Goal: Task Accomplishment & Management: Manage account settings

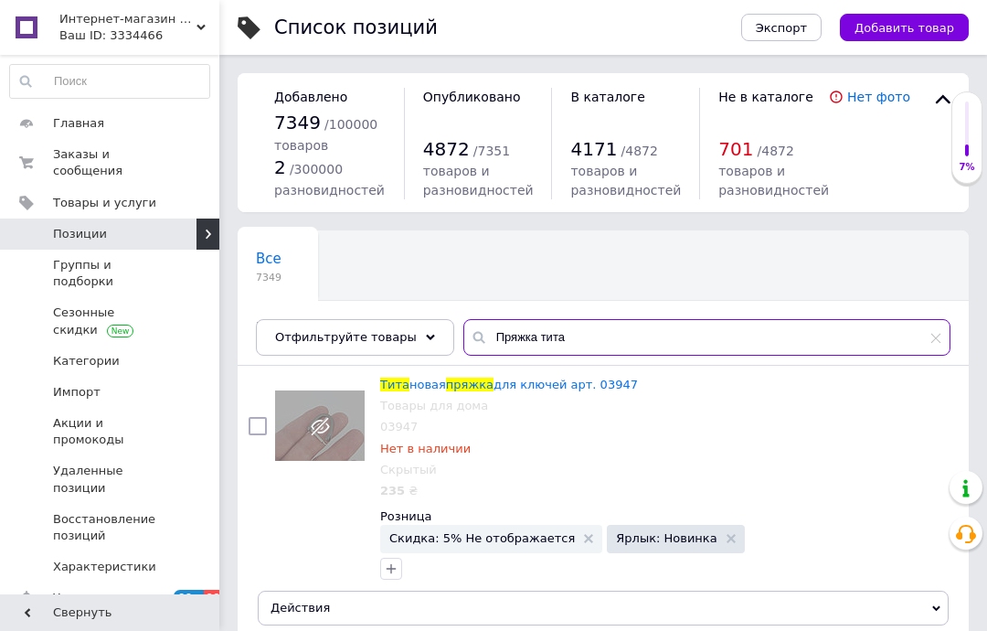
click at [946, 339] on input "Пряжка тита" at bounding box center [707, 337] width 487 height 37
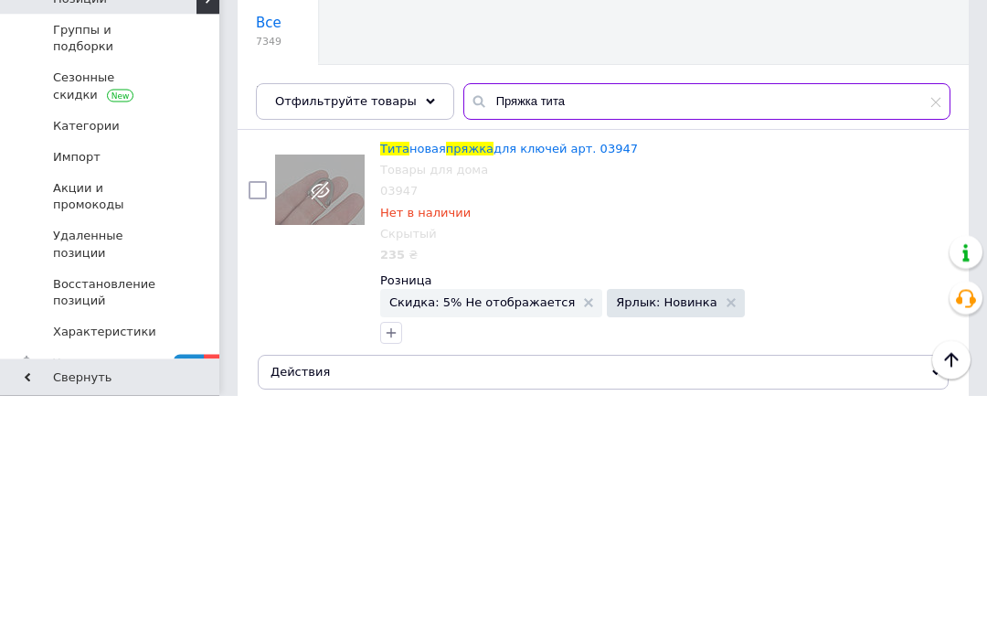
click at [942, 319] on input "Пряжка тита" at bounding box center [707, 337] width 487 height 37
click at [933, 319] on input "Пряжка тита" at bounding box center [707, 337] width 487 height 37
click at [938, 319] on input "Пряжка тита" at bounding box center [707, 337] width 487 height 37
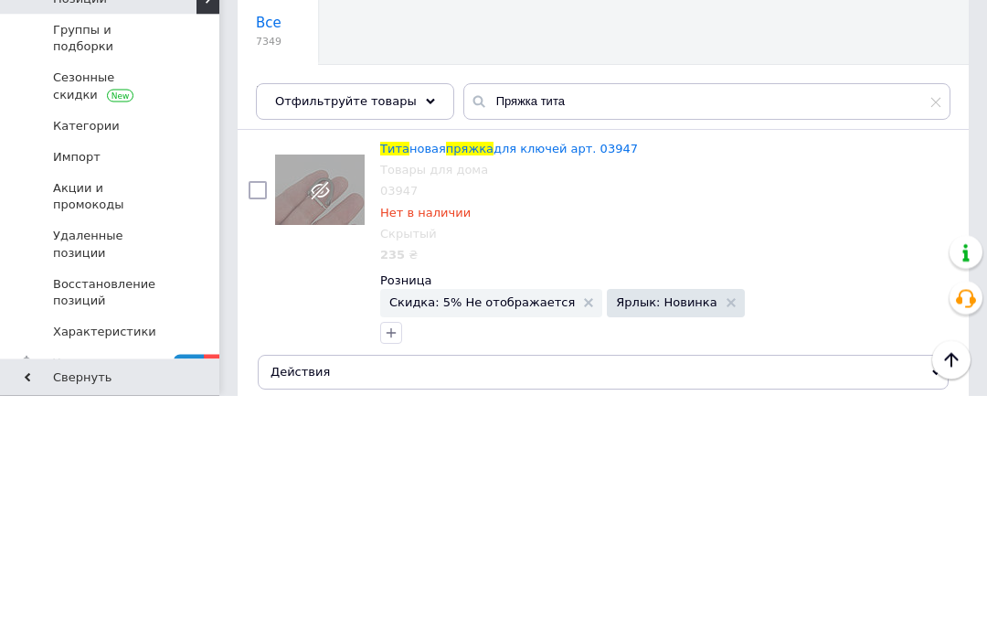
click at [934, 332] on icon at bounding box center [936, 337] width 11 height 11
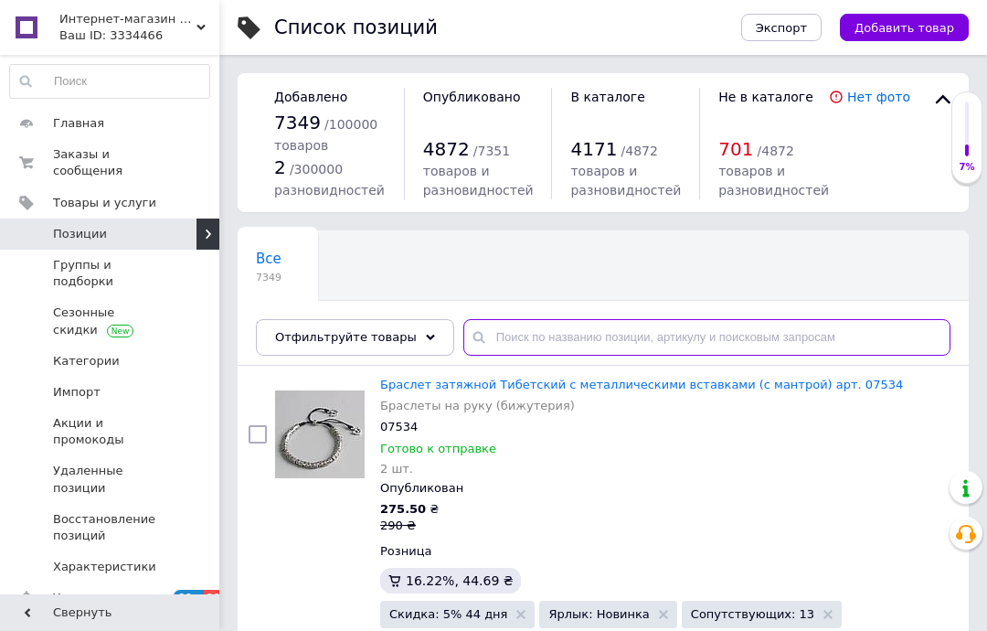
click at [560, 344] on input "text" at bounding box center [707, 337] width 487 height 37
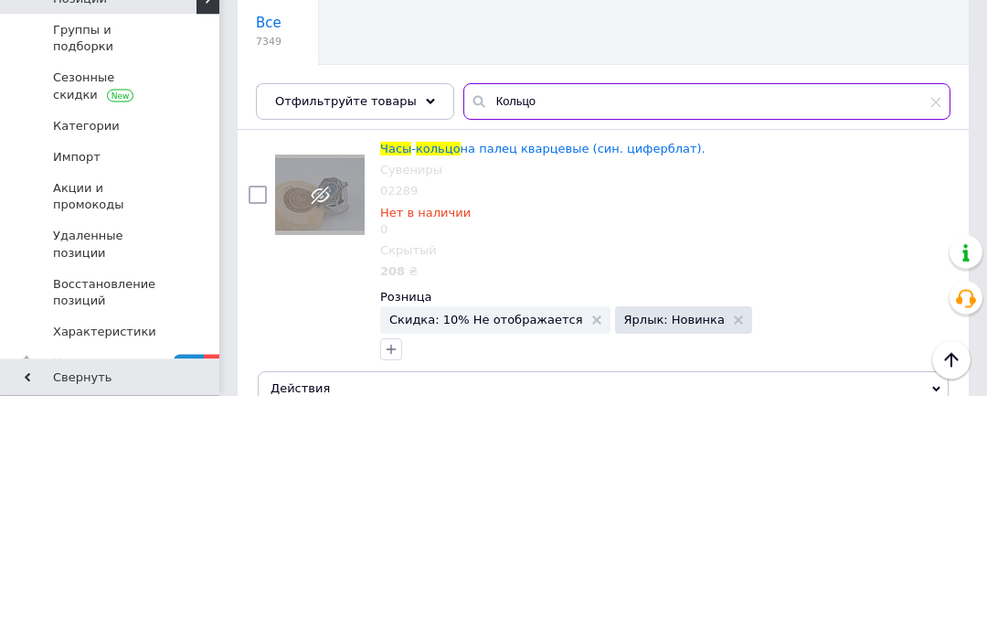
type input "Кольцо часы"
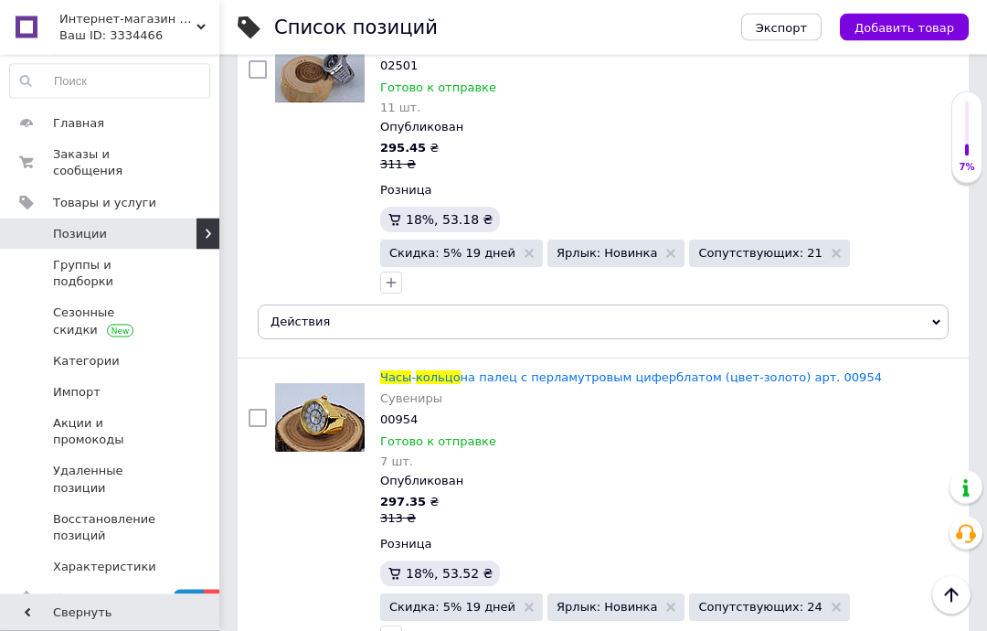
scroll to position [1366, 0]
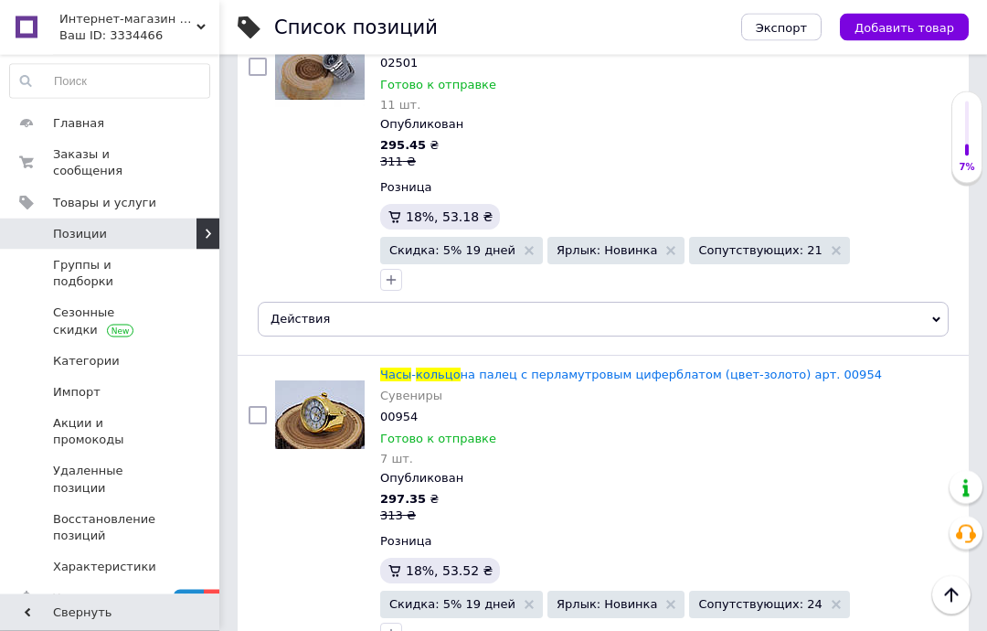
click at [519, 379] on span "на палец с перламутровым циферблатом (цвет-золото) арт. 00954" at bounding box center [672, 375] width 422 height 14
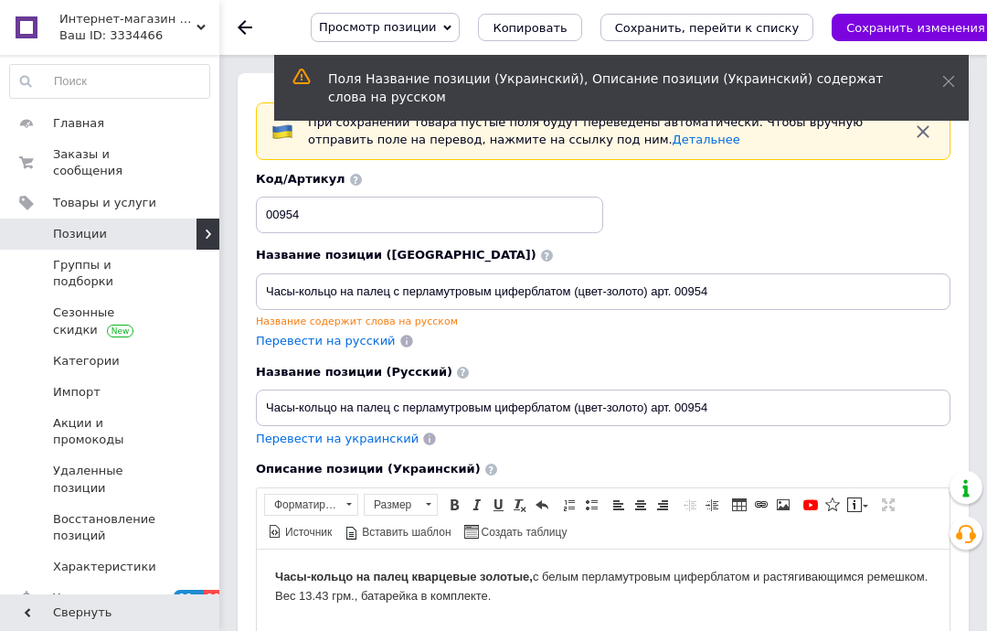
click at [948, 88] on span at bounding box center [949, 81] width 13 height 18
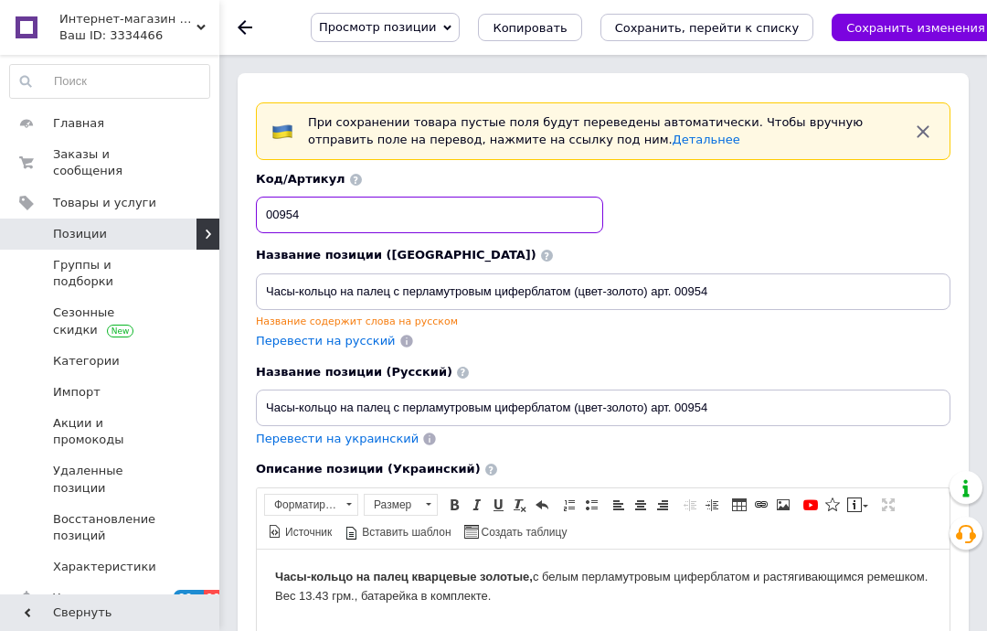
click at [346, 223] on input "00954" at bounding box center [429, 215] width 347 height 37
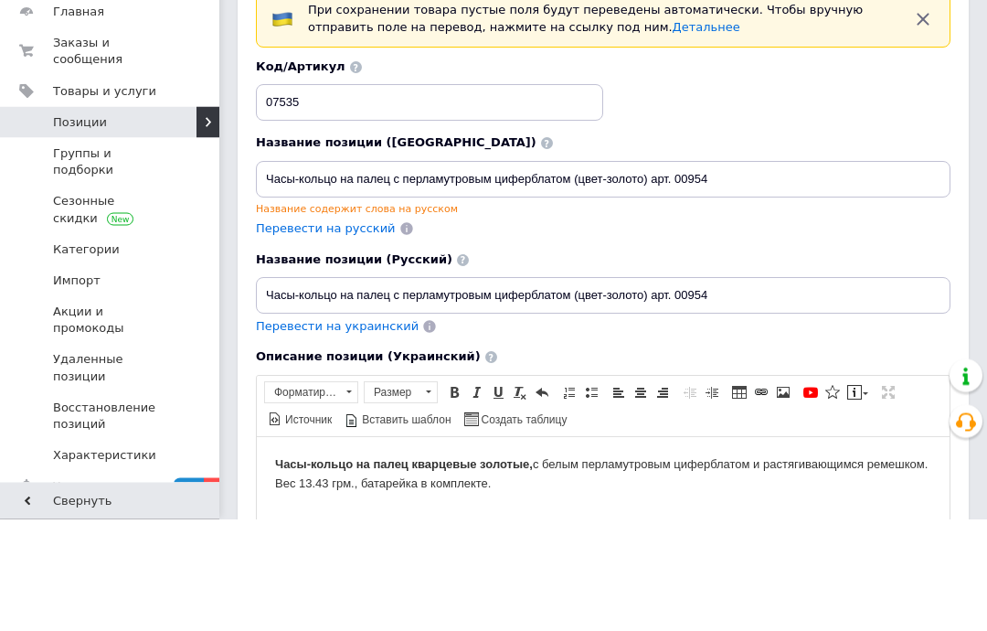
scroll to position [112, 0]
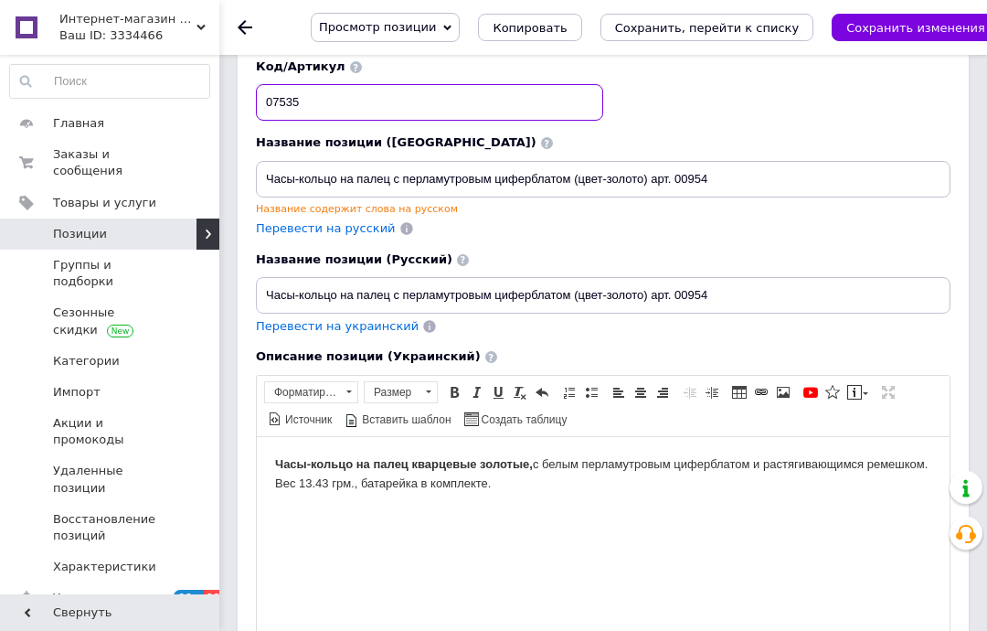
type input "07535"
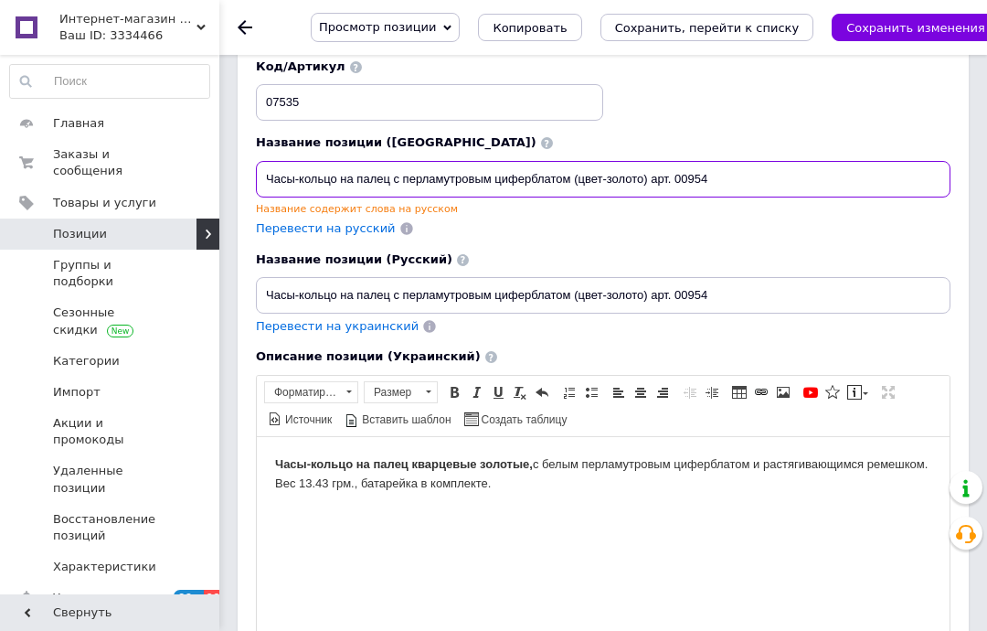
click at [456, 183] on input "Часы-кольцо на палец с перламутровым циферблатом (цвет-золото) арт. 00954" at bounding box center [603, 179] width 695 height 37
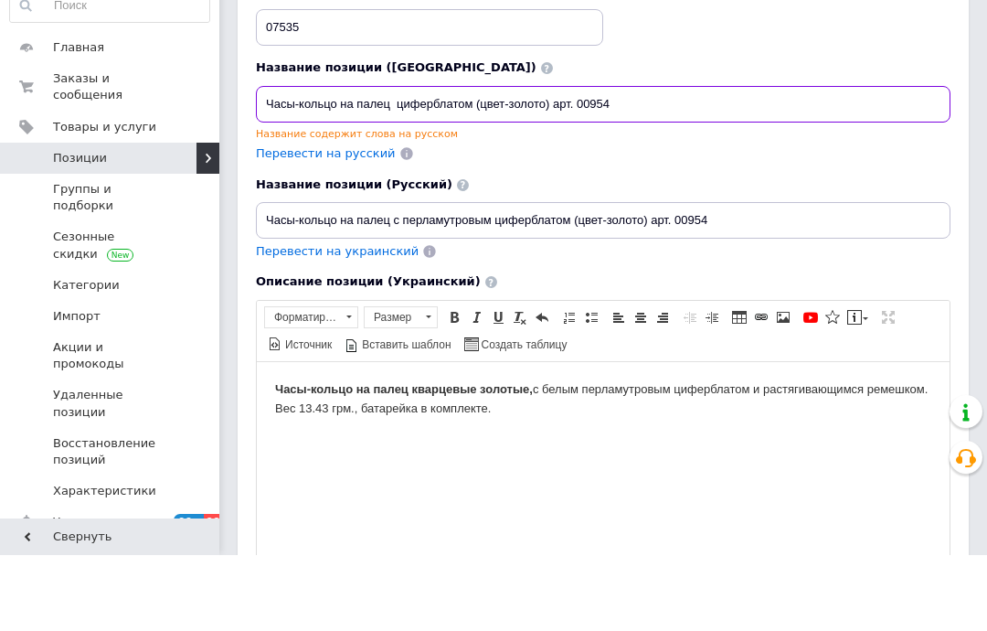
click at [443, 162] on input "Часы-кольцо на палец циферблатом (цвет-золото) арт. 00954" at bounding box center [603, 180] width 695 height 37
click at [442, 162] on input "Часы-кольцо на палец циферблатом (цвет-золото) арт. 00954" at bounding box center [603, 180] width 695 height 37
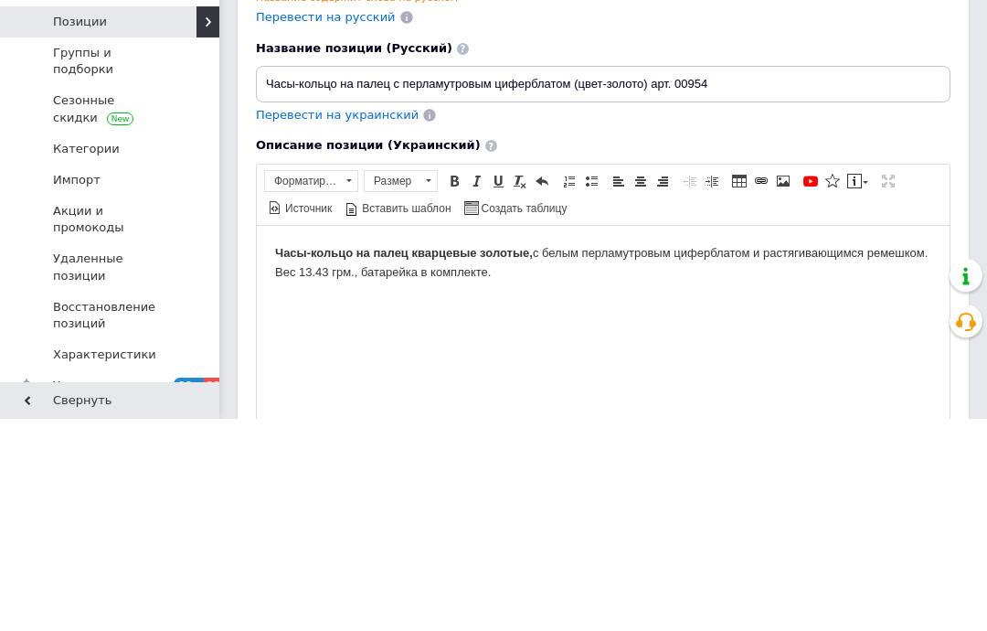
type input "Часы-кольцо на палец (цвет-золото) арт. 00954"
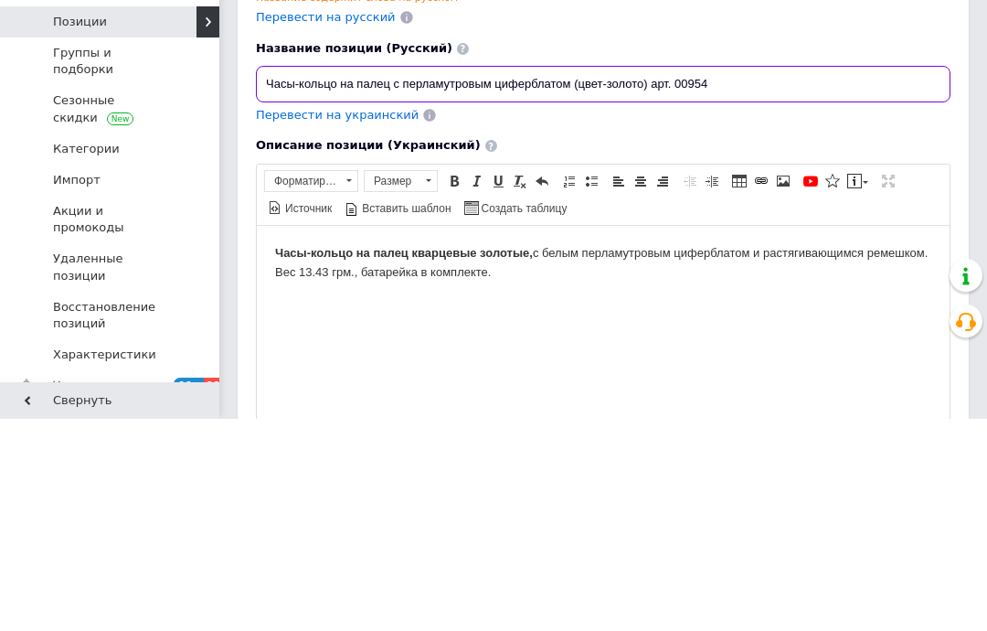
click at [546, 278] on input "Часы-кольцо на палец с перламутровым циферблатом (цвет-золото) арт. 00954" at bounding box center [603, 296] width 695 height 37
click at [542, 278] on input "Часы-кольцо на палец с перламутровым циферблатом (цвет-золото) арт. 00954" at bounding box center [603, 296] width 695 height 37
click at [553, 278] on input "Часы-кольцо на палец (цвет-золото) арт. 00954" at bounding box center [603, 296] width 695 height 37
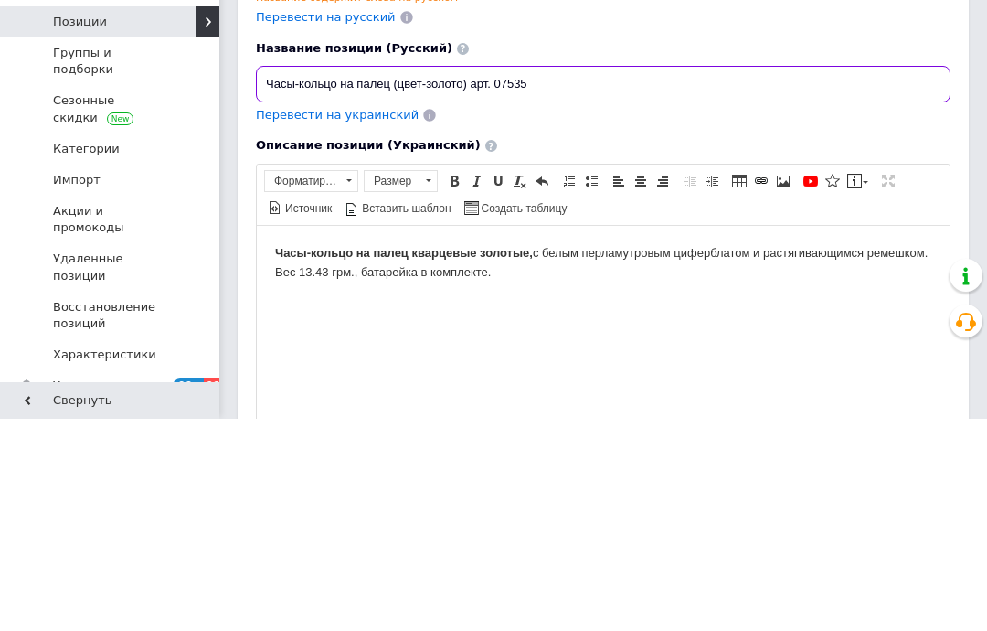
type input "Часы-кольцо на палец (цвет-золото) арт. 07535"
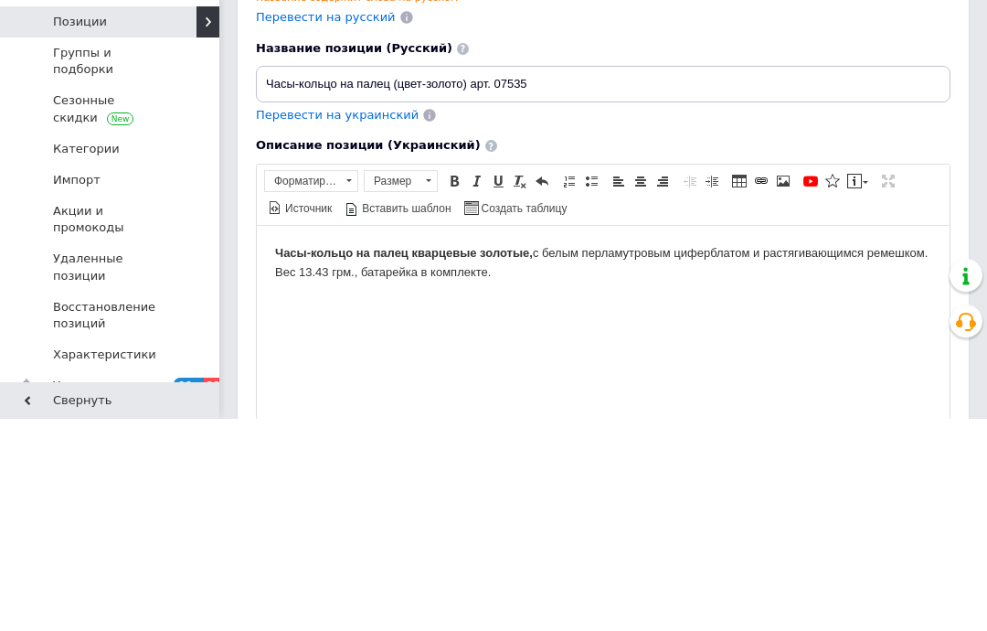
click at [341, 320] on span "Перевести на украинский" at bounding box center [337, 327] width 163 height 14
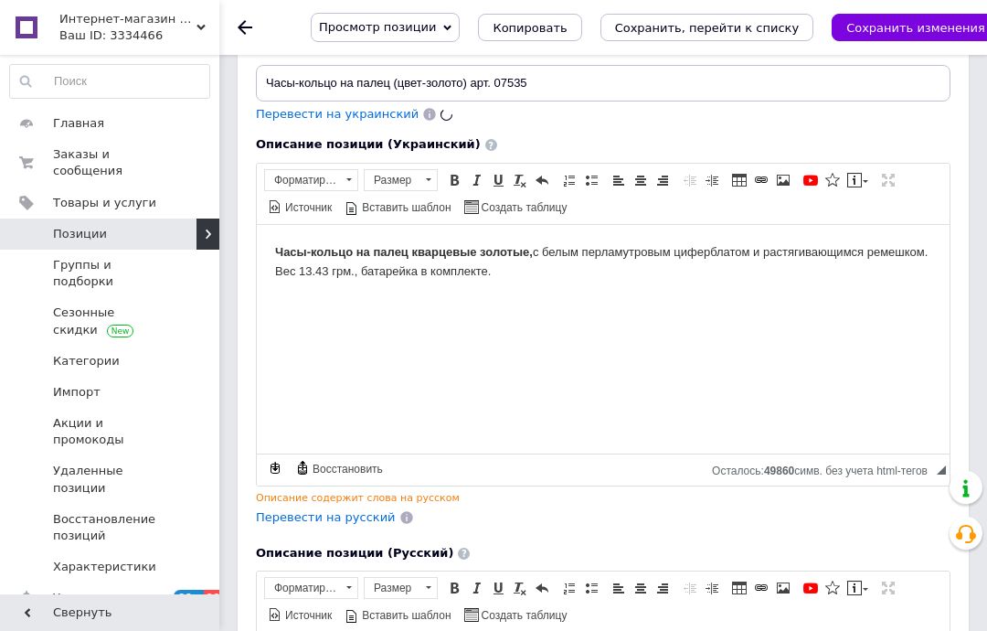
type input "Годинник-кільце на палець (колір-золото) арт. 07535"
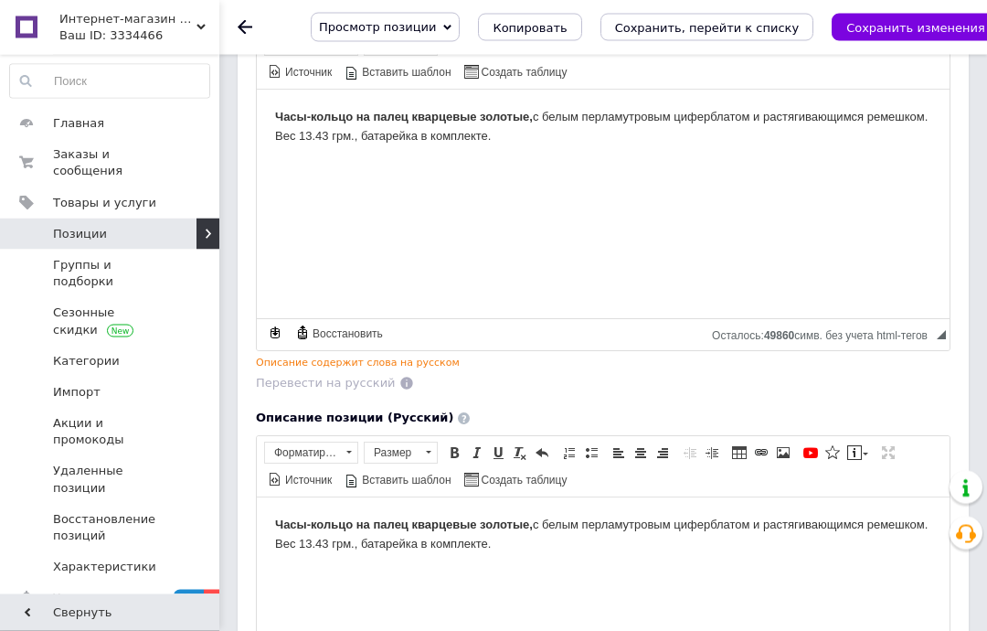
scroll to position [432, 0]
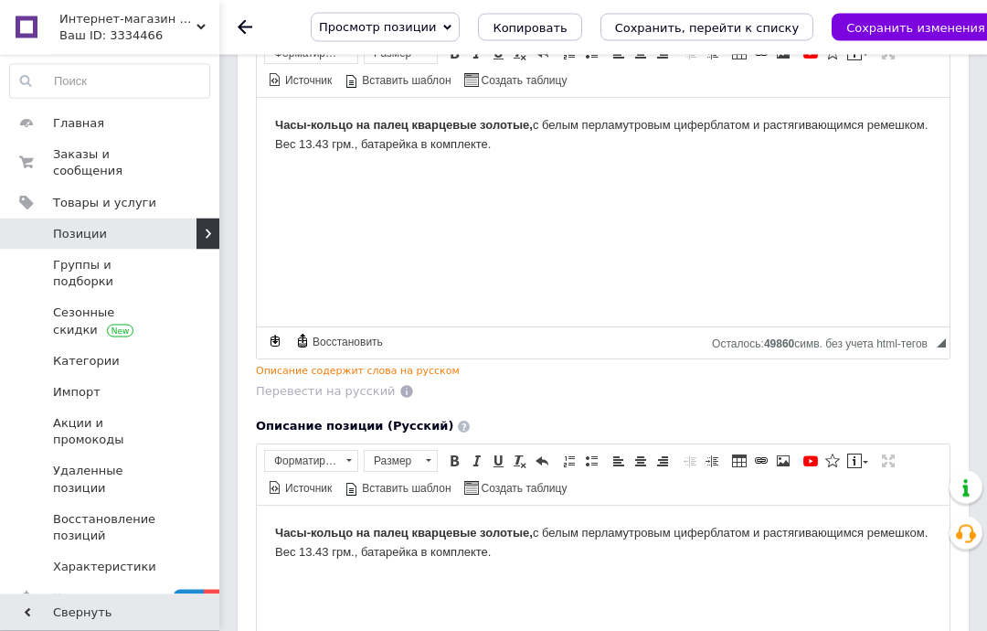
click at [251, 27] on use at bounding box center [245, 27] width 15 height 15
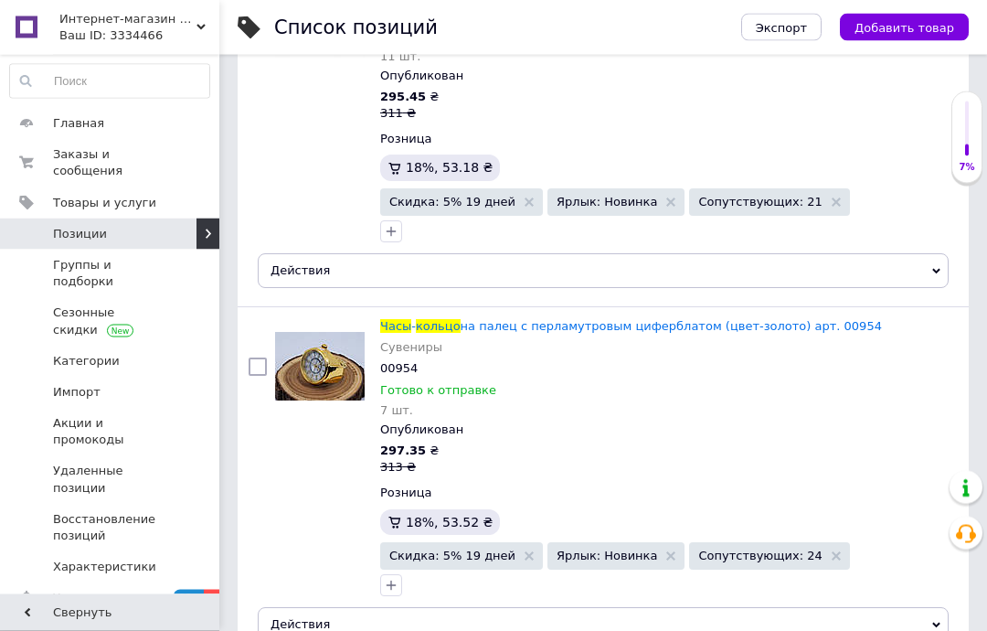
scroll to position [1069, 0]
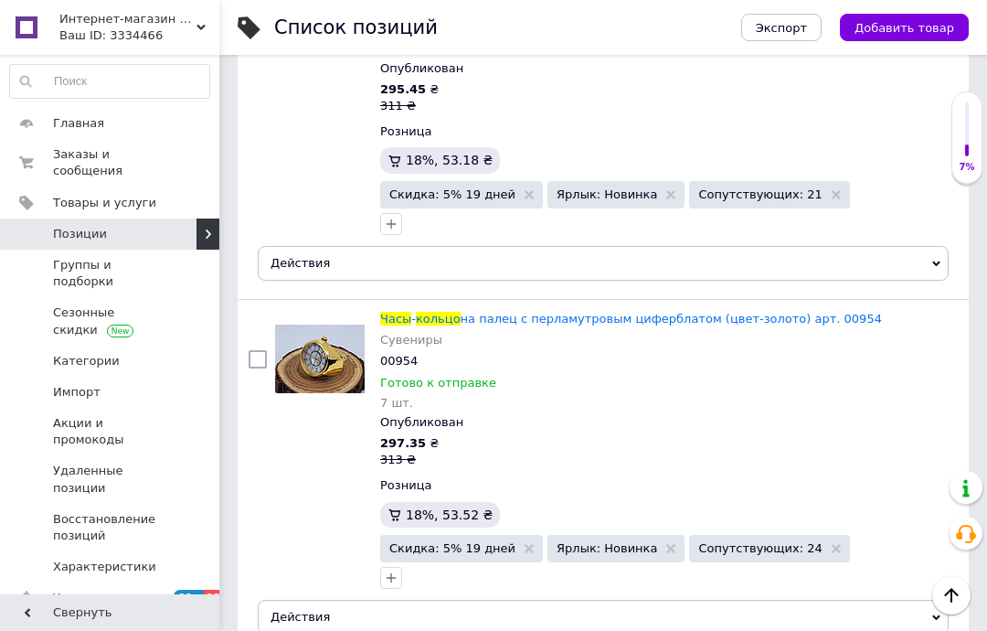
click at [638, 312] on span "на палец с перламутровым циферблатом (цвет-золото) арт. 00954" at bounding box center [672, 319] width 422 height 14
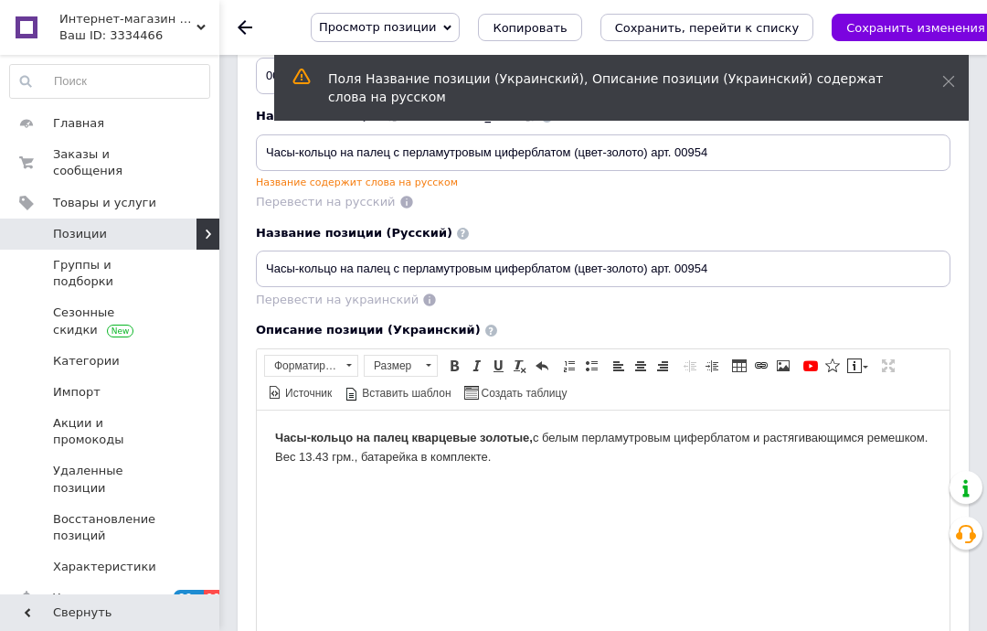
scroll to position [172, 0]
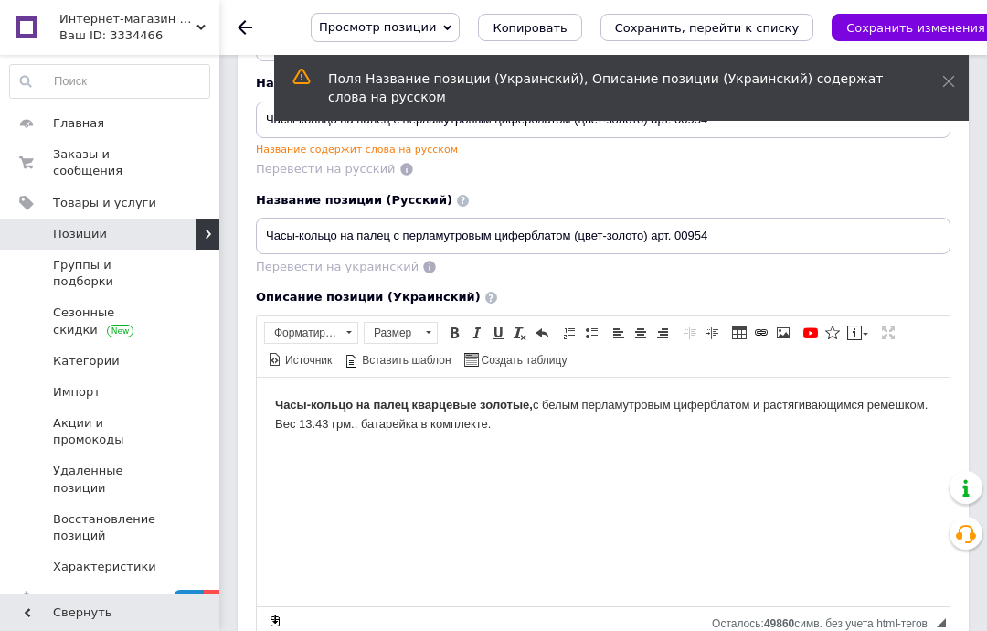
click at [553, 27] on span "Копировать" at bounding box center [530, 28] width 74 height 14
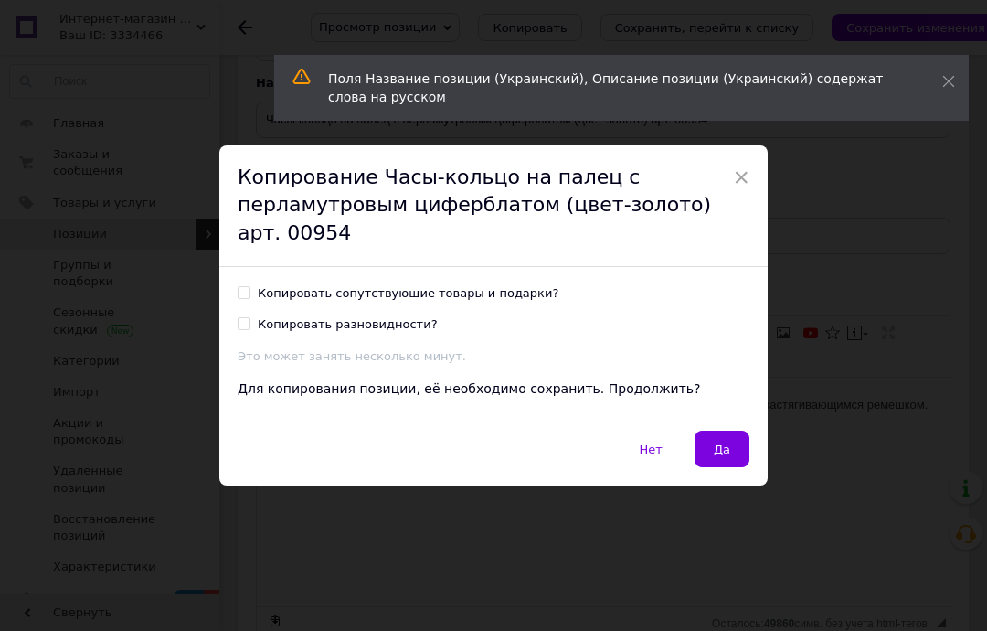
click at [500, 291] on div "Копировать сопутствующие товары и подарки?" at bounding box center [408, 293] width 301 height 16
click at [250, 291] on input "Копировать сопутствующие товары и подарки?" at bounding box center [244, 292] width 12 height 12
checkbox input "true"
click at [720, 455] on button "Да" at bounding box center [722, 449] width 55 height 37
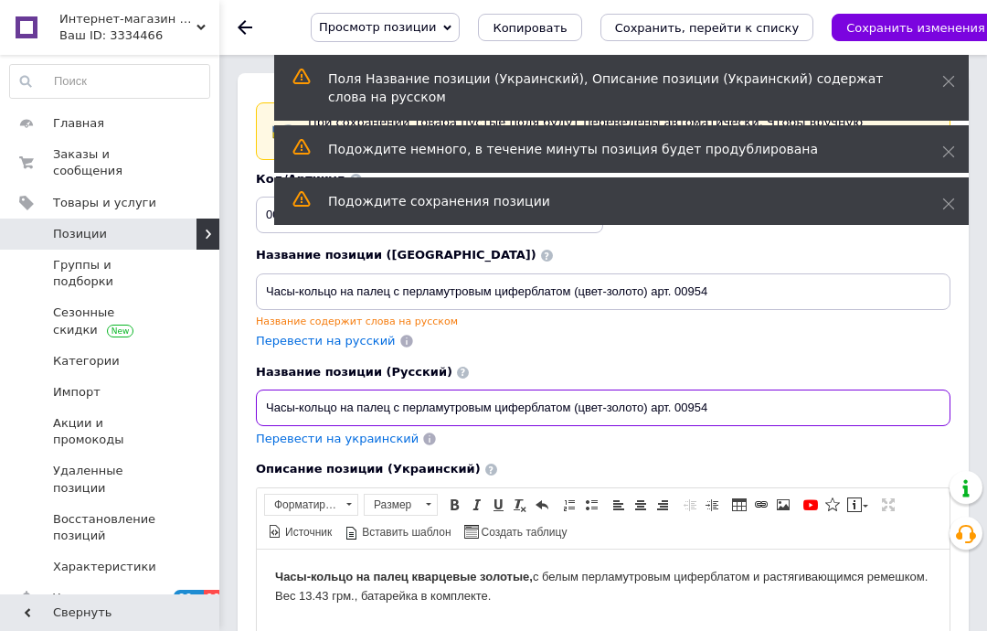
click at [724, 411] on input "Часы-кольцо на палец с перламутровым циферблатом (цвет-золото) арт. 00954" at bounding box center [603, 408] width 695 height 37
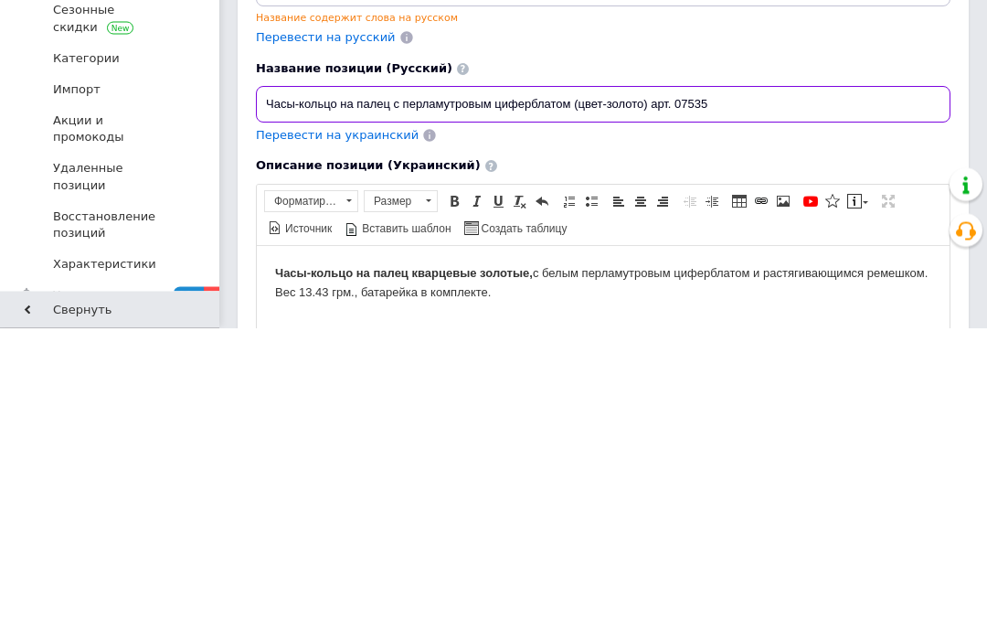
click at [535, 390] on input "Часы-кольцо на палец с перламутровым циферблатом (цвет-золото) арт. 07535" at bounding box center [603, 408] width 695 height 37
click at [534, 390] on input "Часы-кольцо на палец с перламутровым циферблатом (цвет-золото) арт. 07535" at bounding box center [603, 408] width 695 height 37
type input "Часы-кольцо на палец (цвет-золото) арт. 07535"
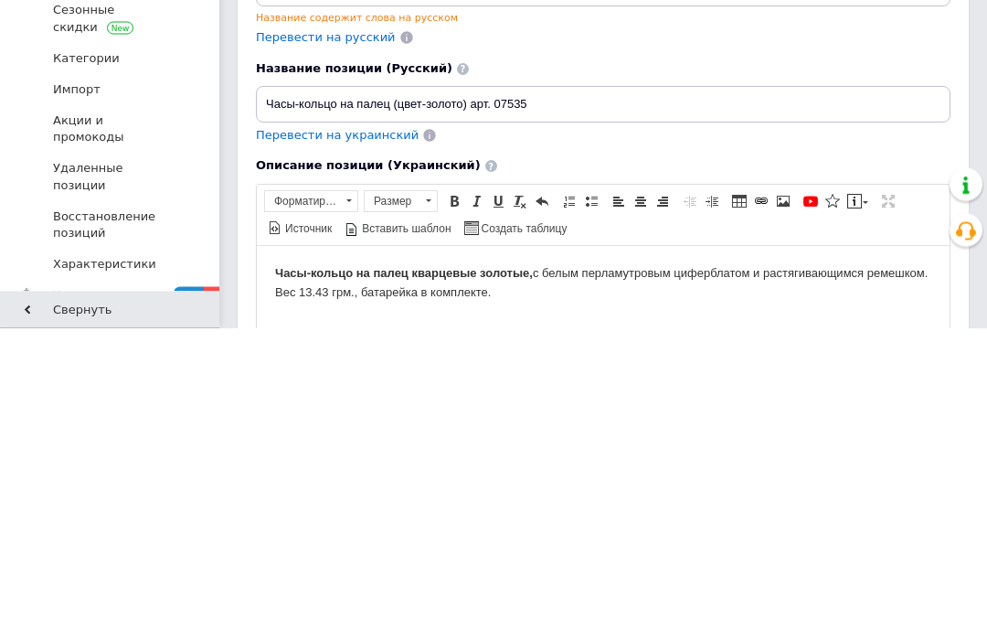
click at [358, 432] on span "Перевести на украинский" at bounding box center [337, 439] width 163 height 14
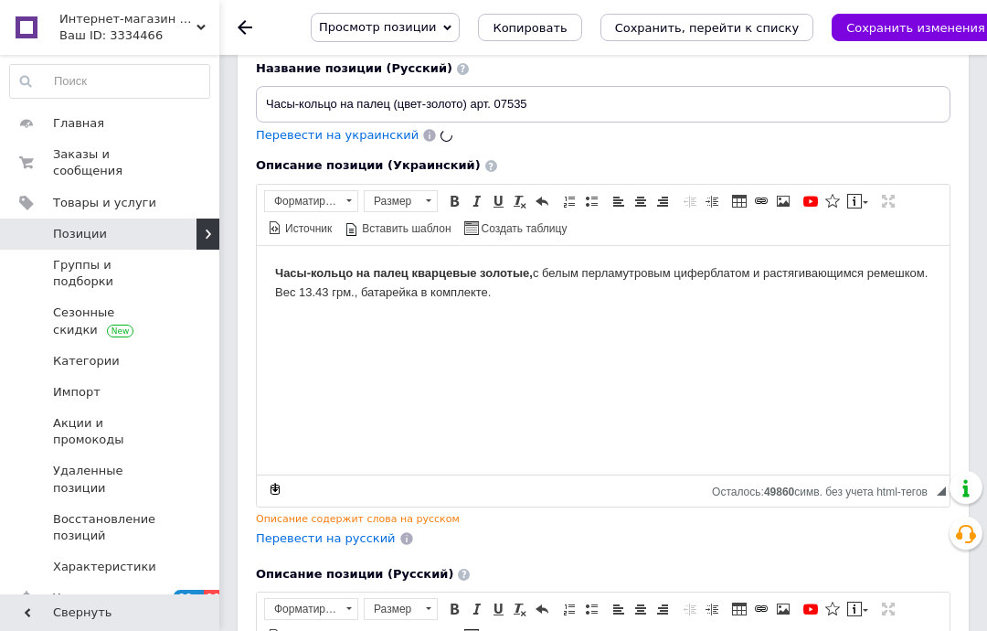
type input "Годинник-кільце на палець (колір-золото) арт. 07535"
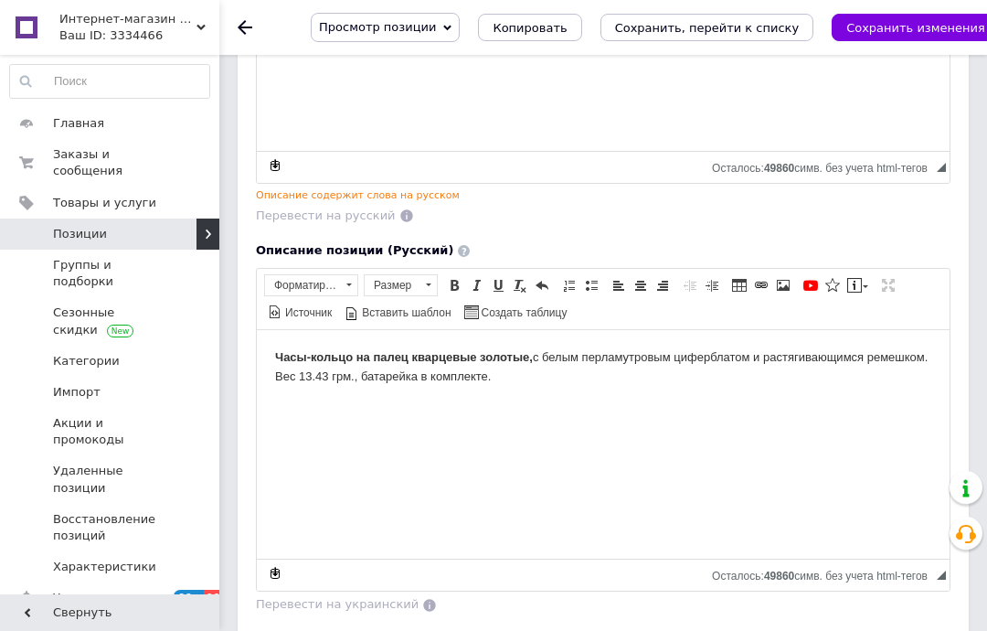
scroll to position [609, 0]
click at [573, 352] on body "Часы-кольцо на палец кварцевые золотые, с белым перламутровым циферблатом и рас…" at bounding box center [603, 366] width 656 height 38
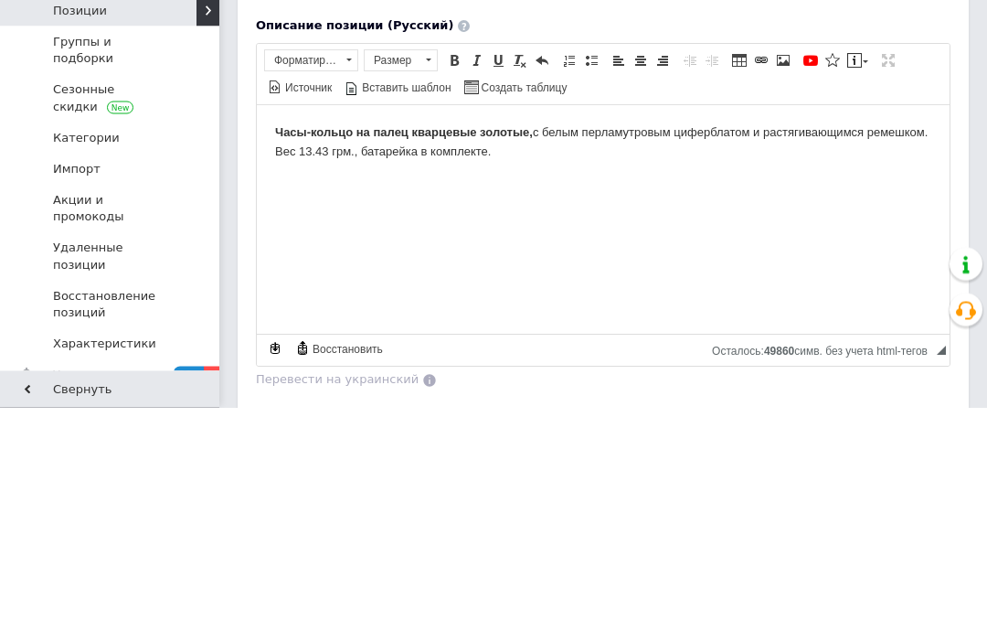
click at [636, 129] on body "Часы-кольцо на палец кварцевые золотые, с белым перламутровым циферблатом и рас…" at bounding box center [603, 142] width 656 height 38
click at [329, 149] on body "Часы-кольцо на палец кварцевые золотые, со светло-бежевым циферблатом и растяги…" at bounding box center [603, 142] width 656 height 38
click at [906, 129] on body "Часы-кольцо на палец кварцевые золотые, со светло-бежевым циферблатом и растяги…" at bounding box center [603, 142] width 656 height 38
click at [916, 125] on body "Часы-кольцо на палец кварцевые золотые, со светло-бежевым циферблатом и растяги…" at bounding box center [603, 142] width 656 height 38
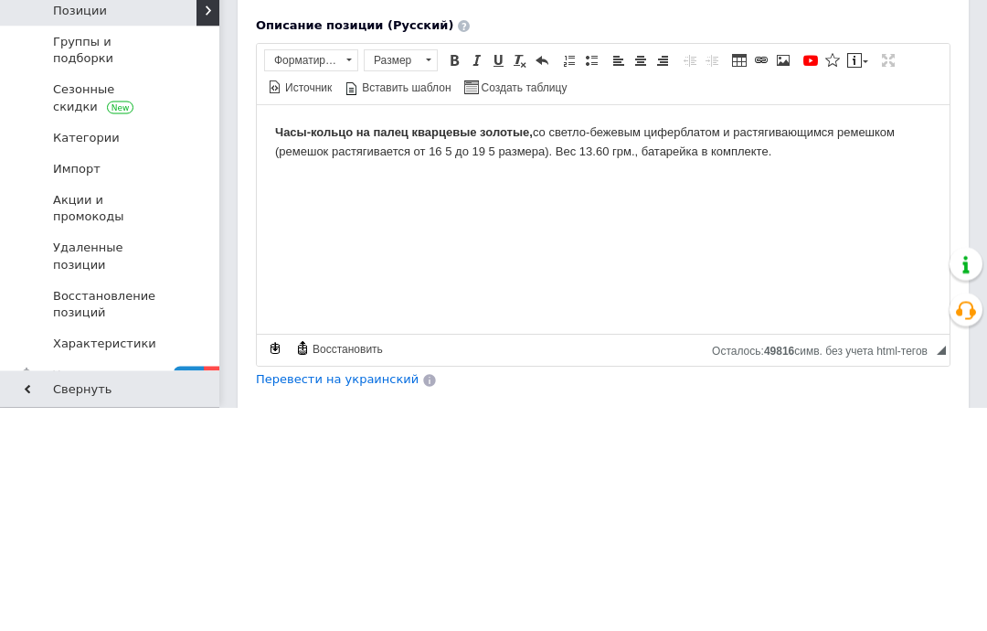
click at [452, 153] on body "Часы-кольцо на палец кварцевые золотые, со светло-бежевым циферблатом и растяги…" at bounding box center [603, 142] width 656 height 38
click at [507, 150] on body "Часы-кольцо на палец кварцевые золотые, со светло-бежевым циферблатом и растяги…" at bounding box center [603, 142] width 656 height 38
click at [481, 149] on body "Часы-кольцо на палец кварцевые золотые, со светло-бежевым циферблатом и растяги…" at bounding box center [603, 142] width 656 height 38
click at [525, 137] on strong "Часы-кольцо на палец кварцевые золотые," at bounding box center [404, 132] width 258 height 14
click at [493, 152] on body "Часы-кольцо на палец кварцевые золотые, со светло-бежевым циферблатом и растяги…" at bounding box center [603, 142] width 656 height 38
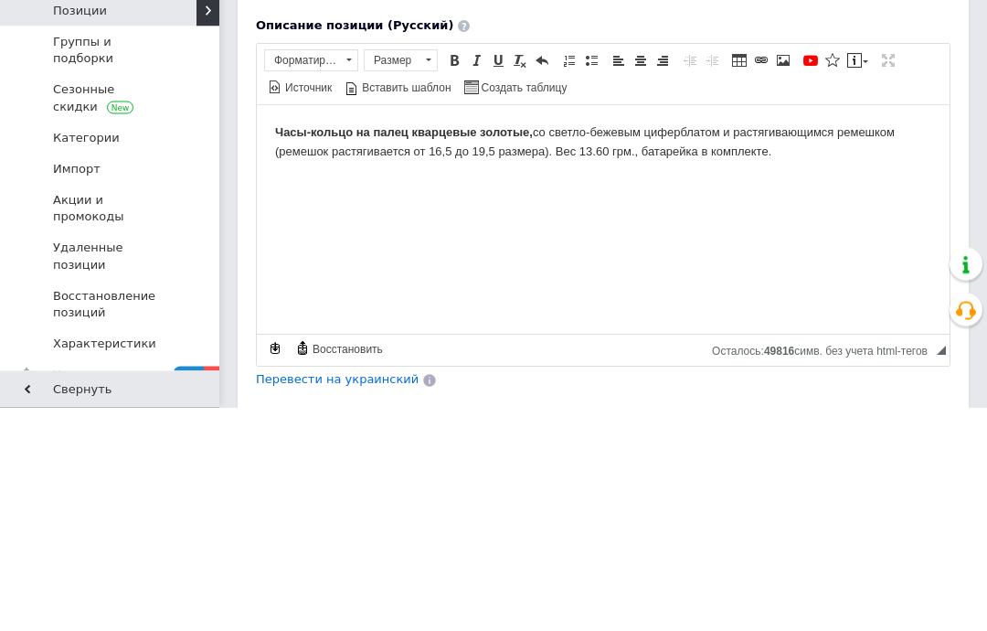
scroll to position [833, 0]
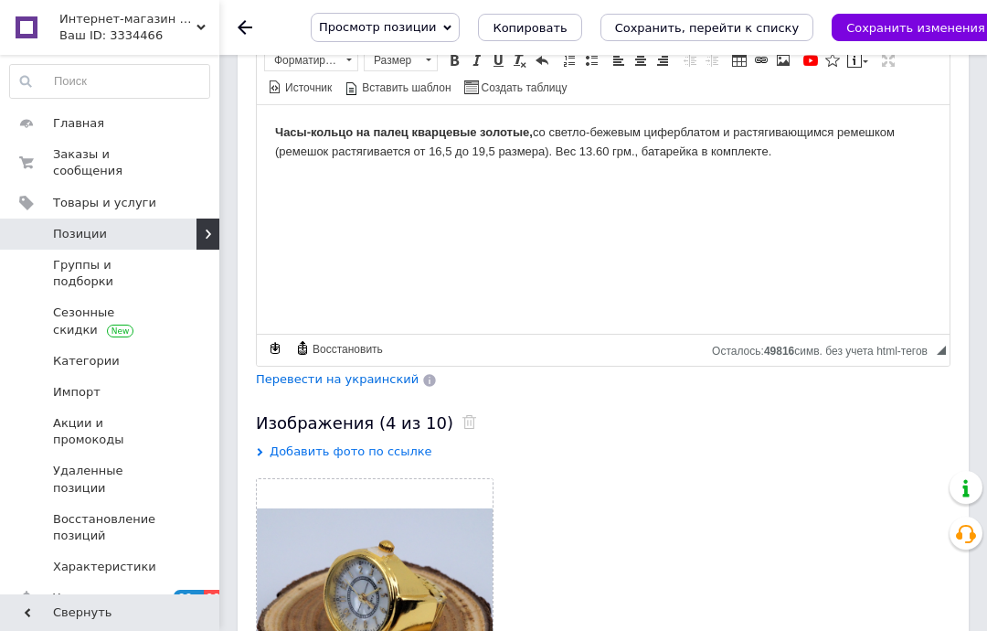
click at [375, 377] on span "Перевести на украинский" at bounding box center [337, 379] width 163 height 14
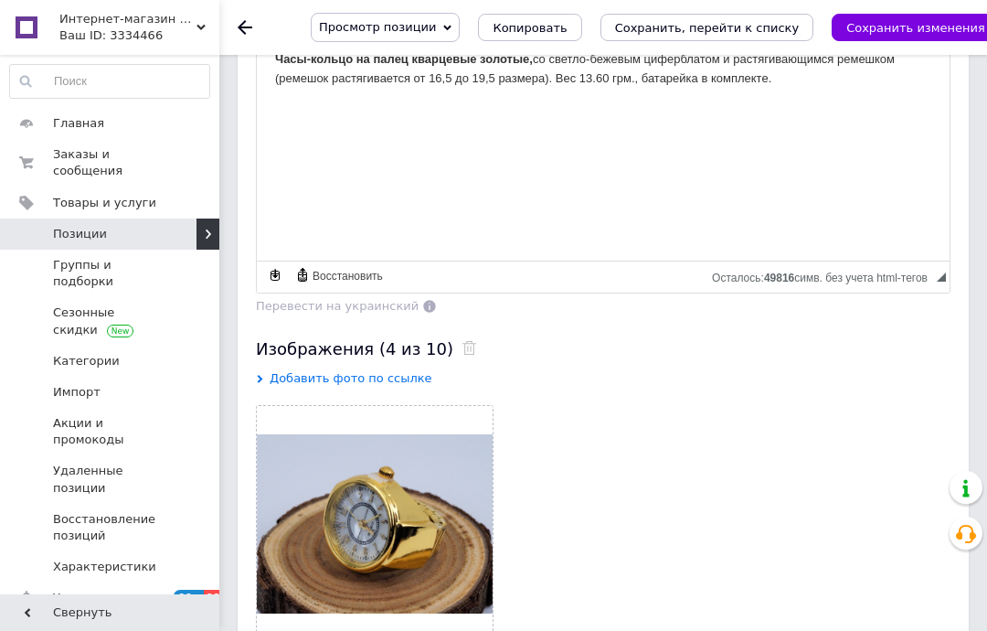
scroll to position [964, 0]
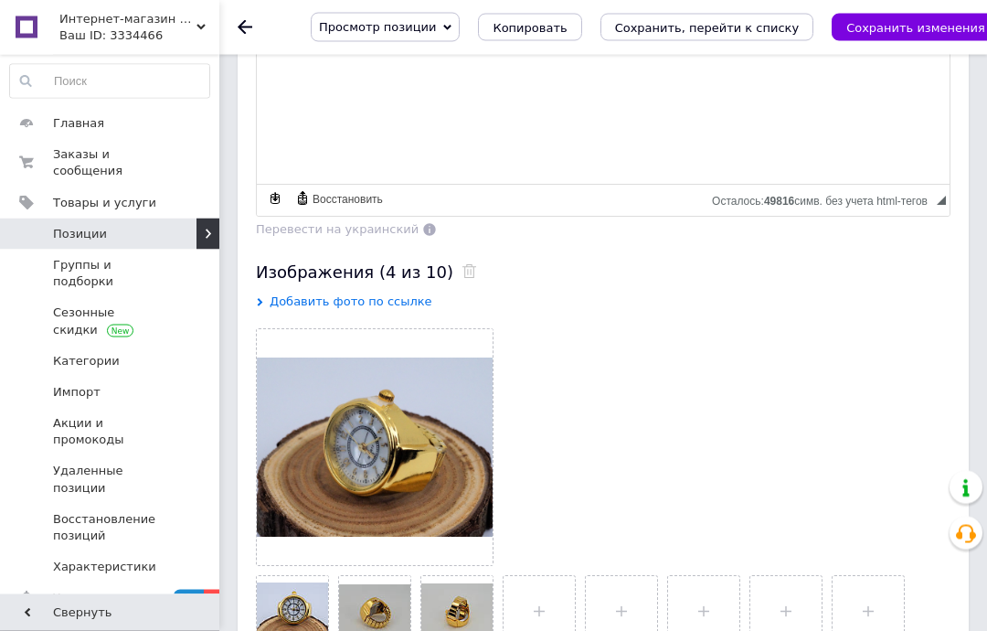
click at [463, 270] on icon at bounding box center [470, 272] width 14 height 14
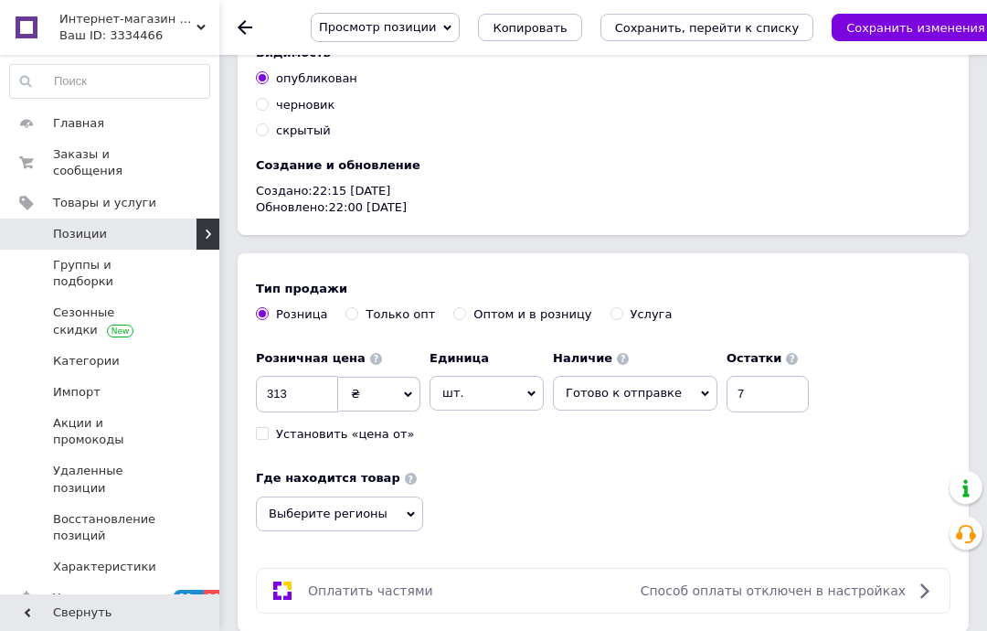
scroll to position [1819, 0]
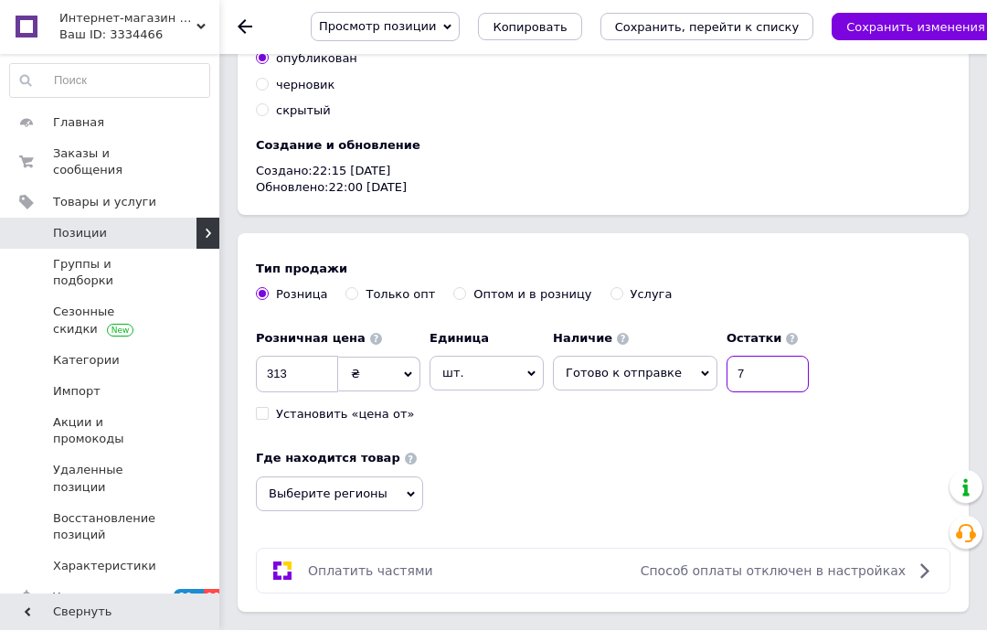
click at [758, 372] on input "7" at bounding box center [768, 375] width 82 height 37
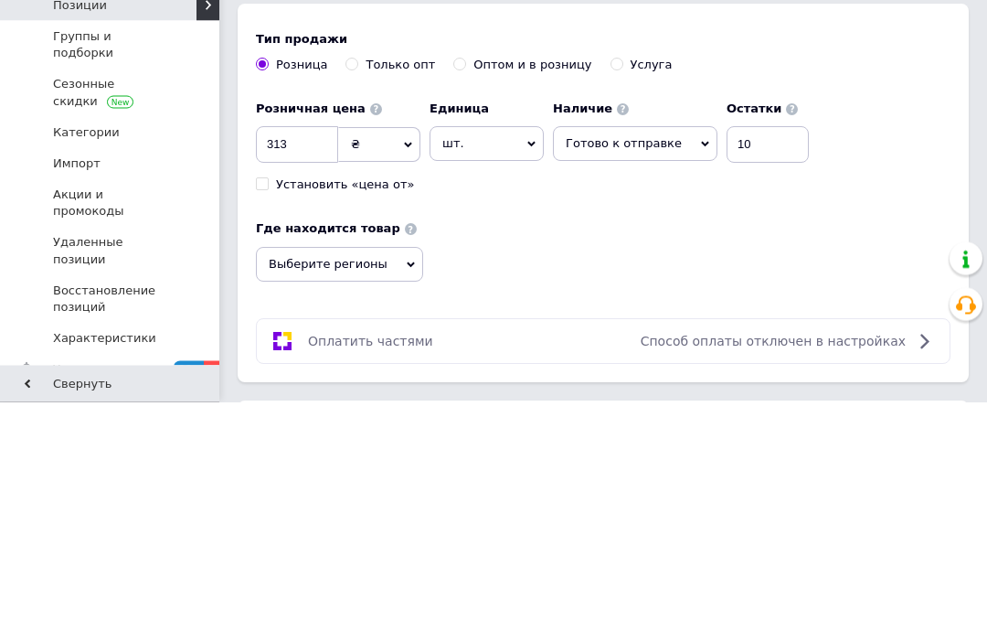
scroll to position [2049, 0]
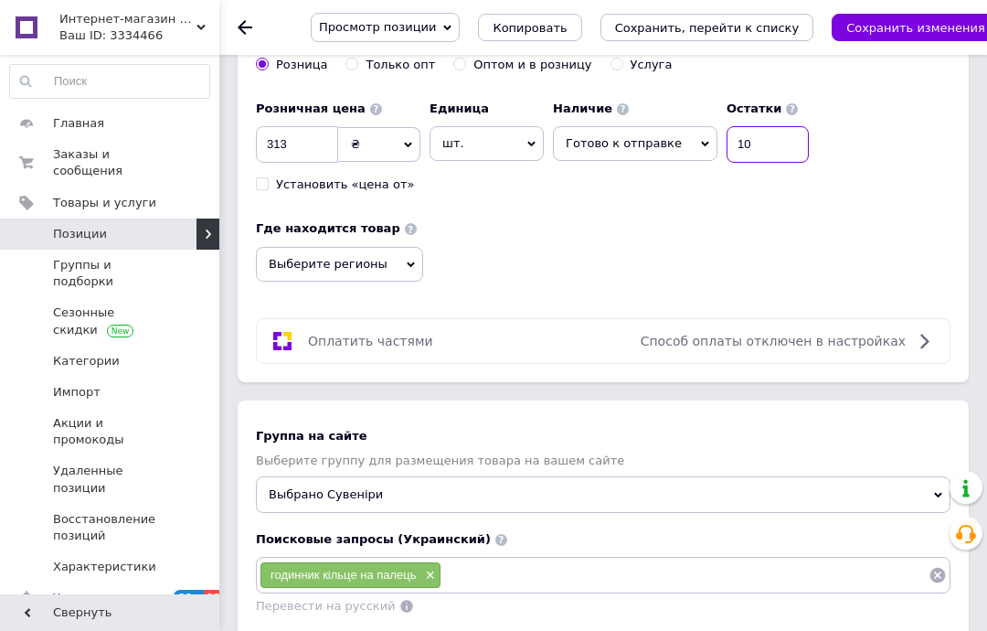
type input "10"
click at [896, 40] on button "Сохранить изменения" at bounding box center [916, 27] width 168 height 27
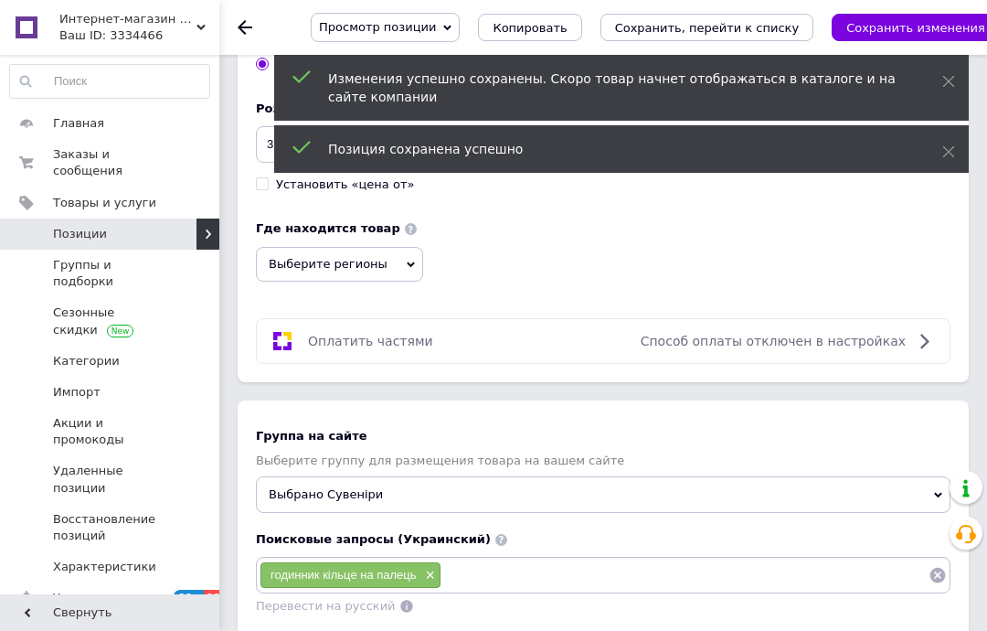
click at [368, 256] on span "Выберите регионы" at bounding box center [339, 264] width 167 height 35
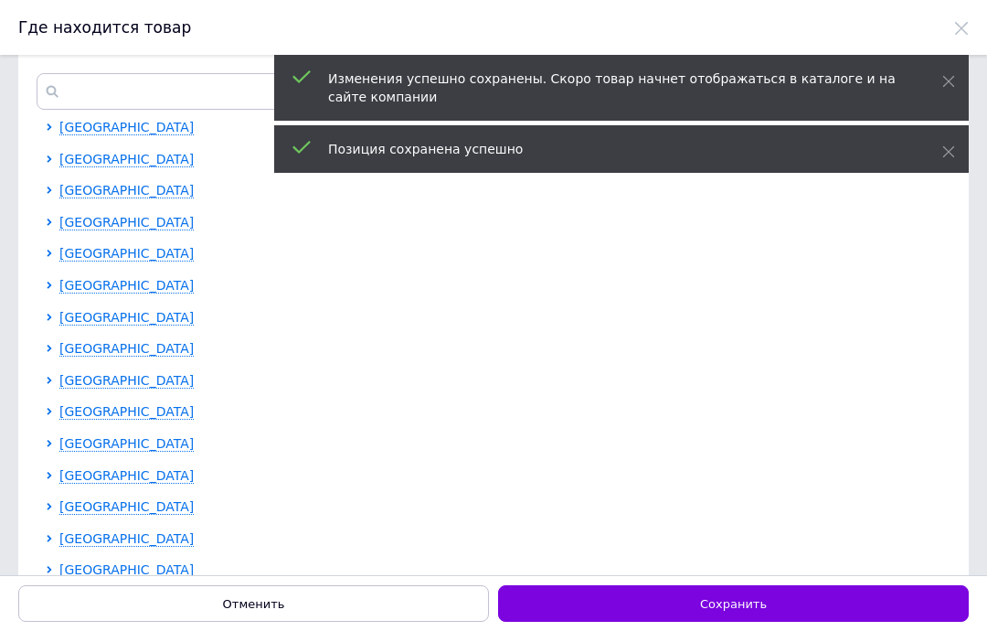
click at [144, 531] on span "[GEOGRAPHIC_DATA]" at bounding box center [126, 538] width 134 height 15
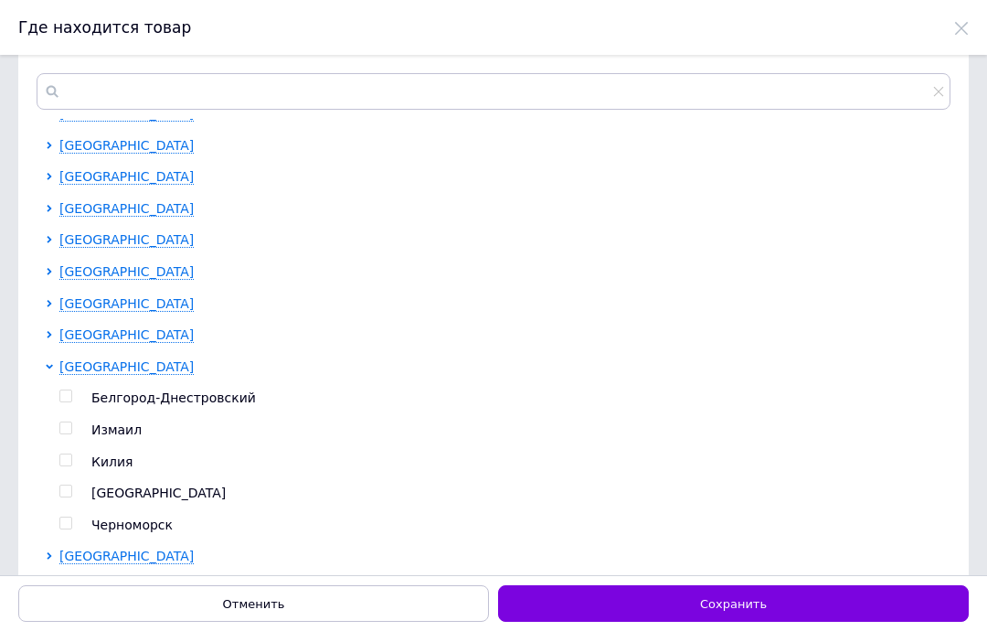
scroll to position [173, 0]
click at [123, 486] on span "[GEOGRAPHIC_DATA]" at bounding box center [158, 492] width 134 height 15
checkbox input "true"
click at [680, 620] on button "Сохранить" at bounding box center [733, 603] width 471 height 37
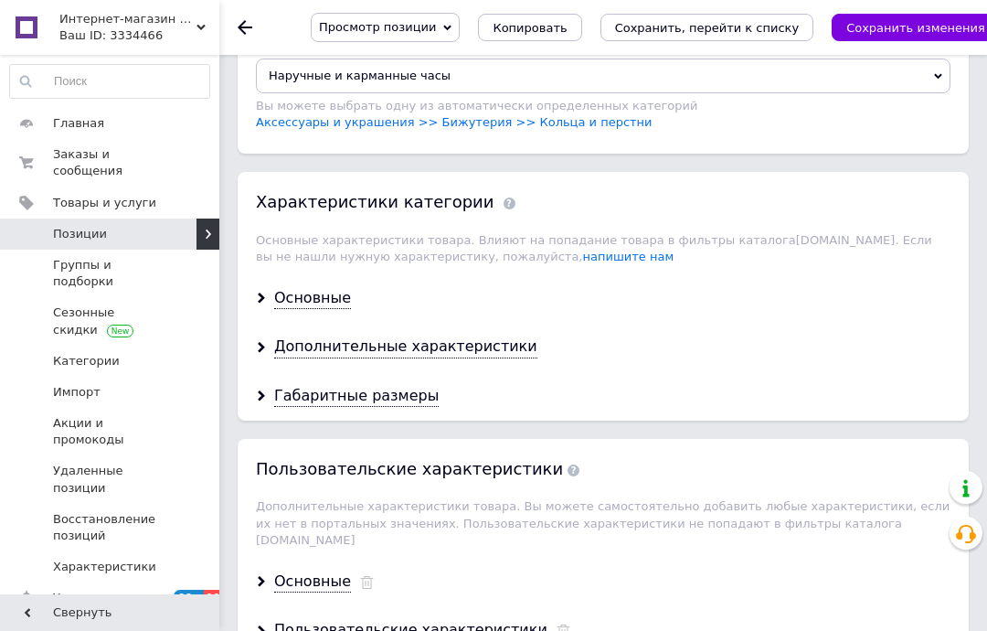
scroll to position [2746, 0]
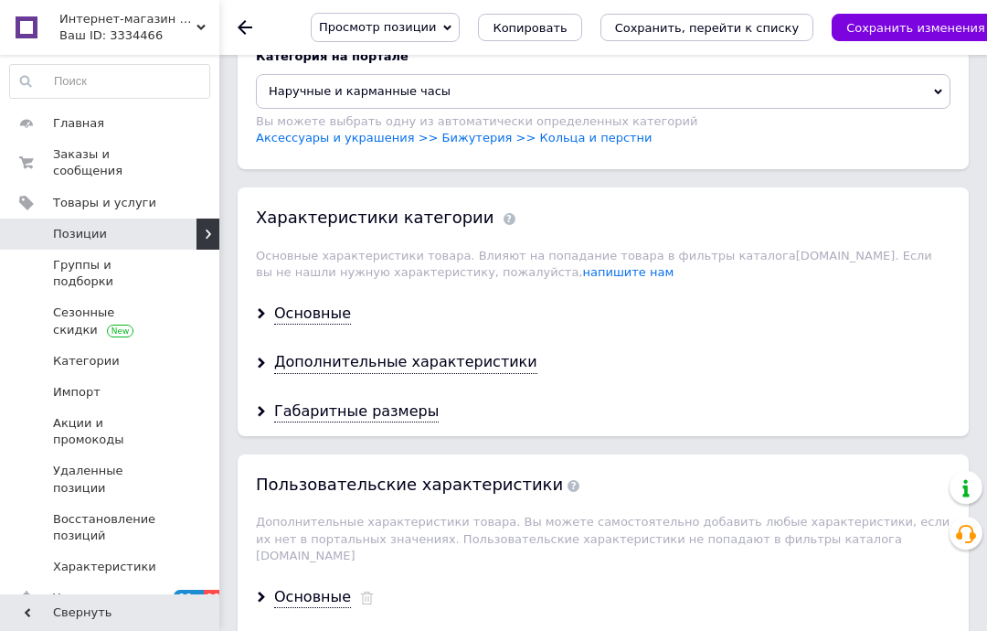
click at [308, 311] on div "Основные" at bounding box center [312, 314] width 77 height 21
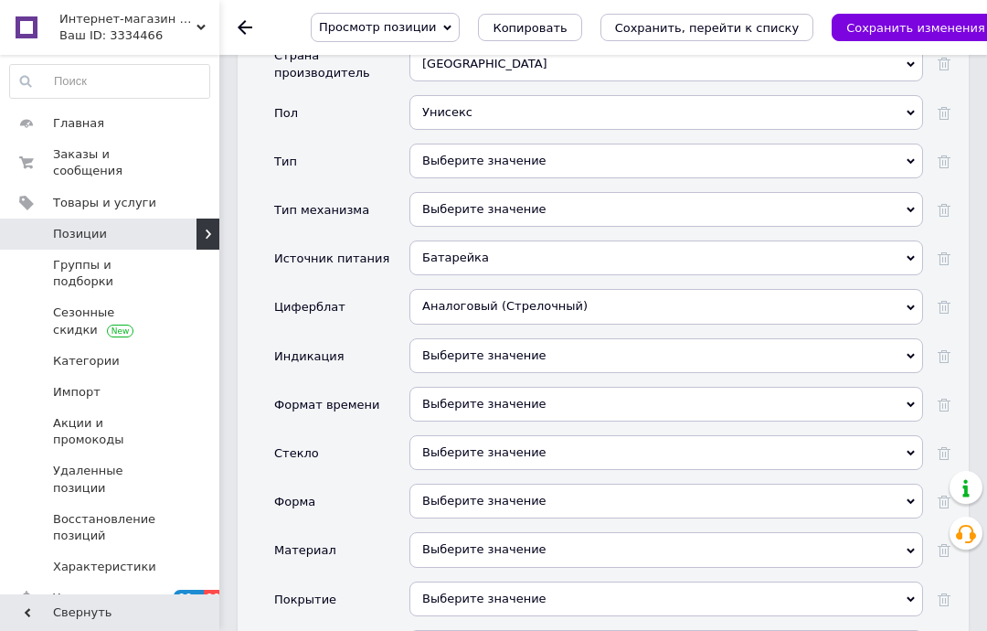
scroll to position [3153, 0]
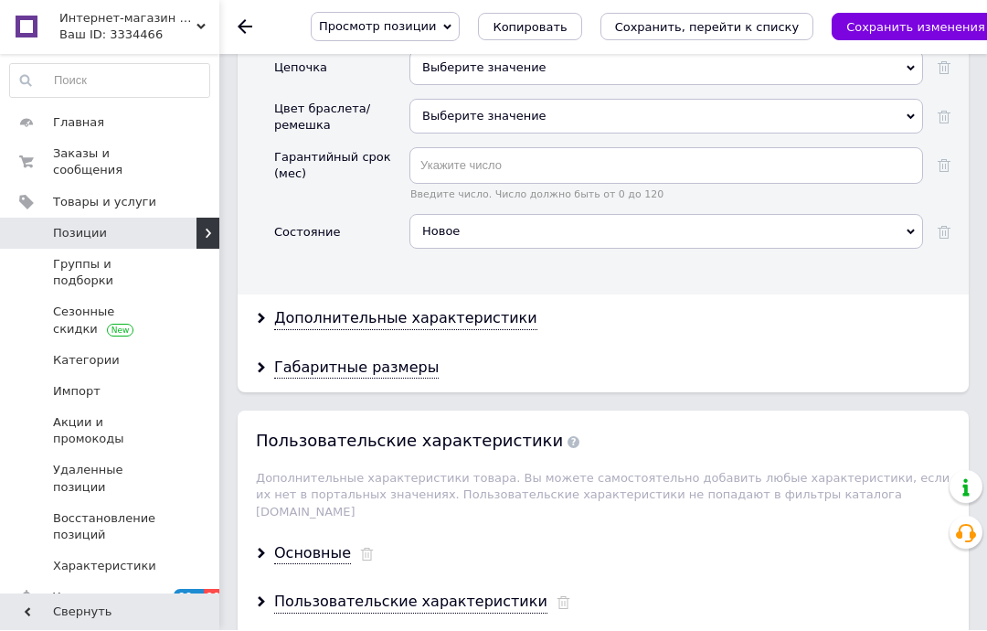
click at [426, 309] on div "Дополнительные характеристики" at bounding box center [405, 319] width 263 height 21
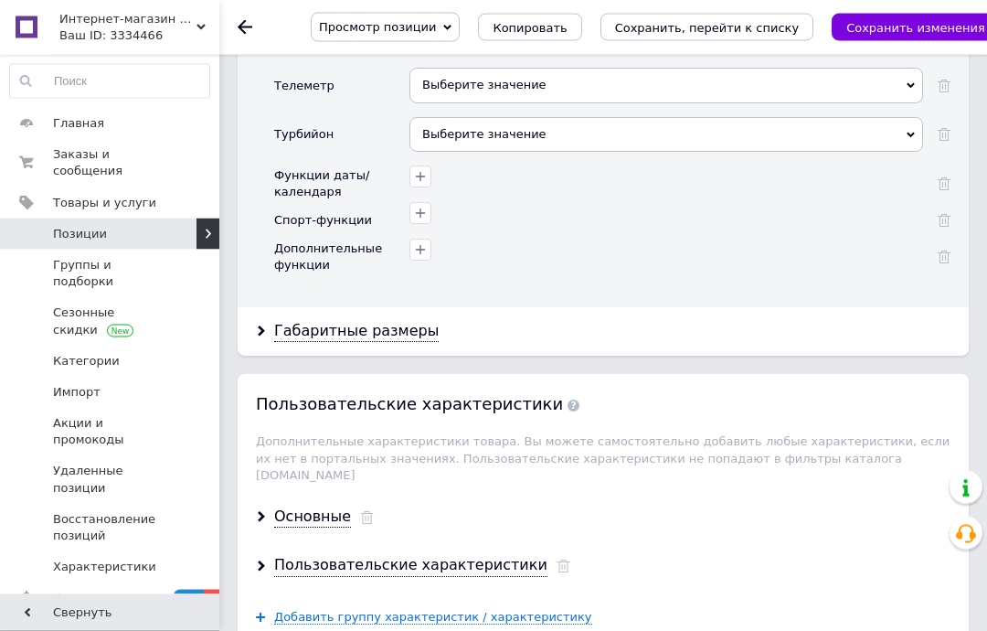
scroll to position [4892, 0]
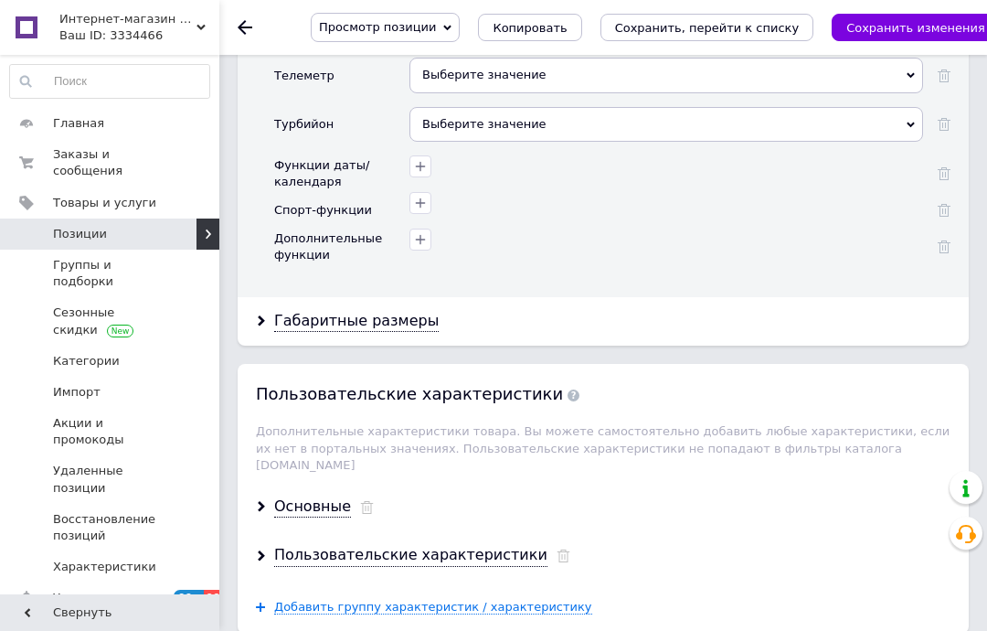
click at [391, 311] on div "Габаритные размеры" at bounding box center [356, 321] width 165 height 21
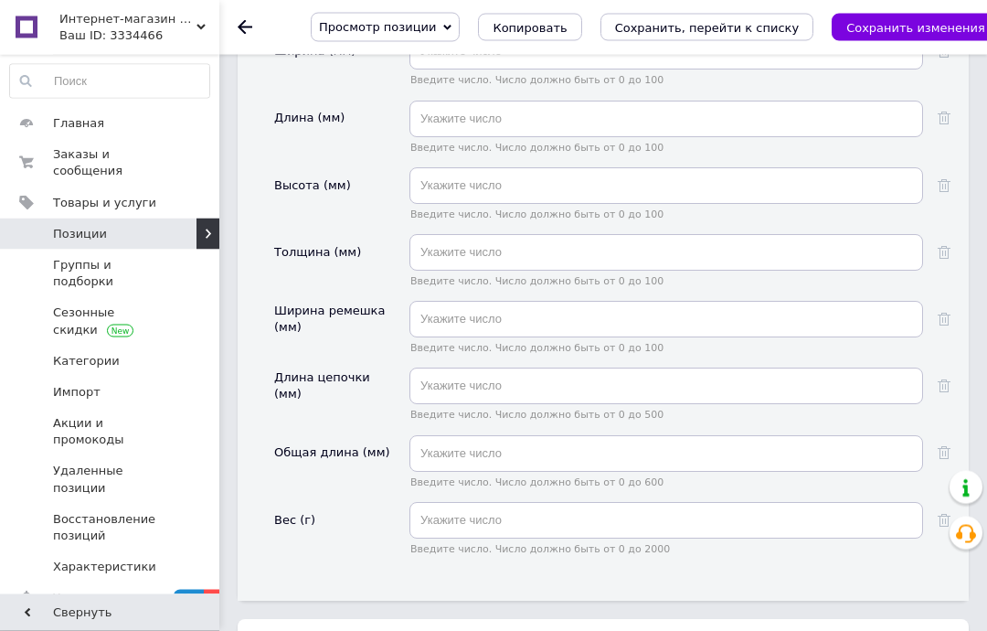
scroll to position [5292, 0]
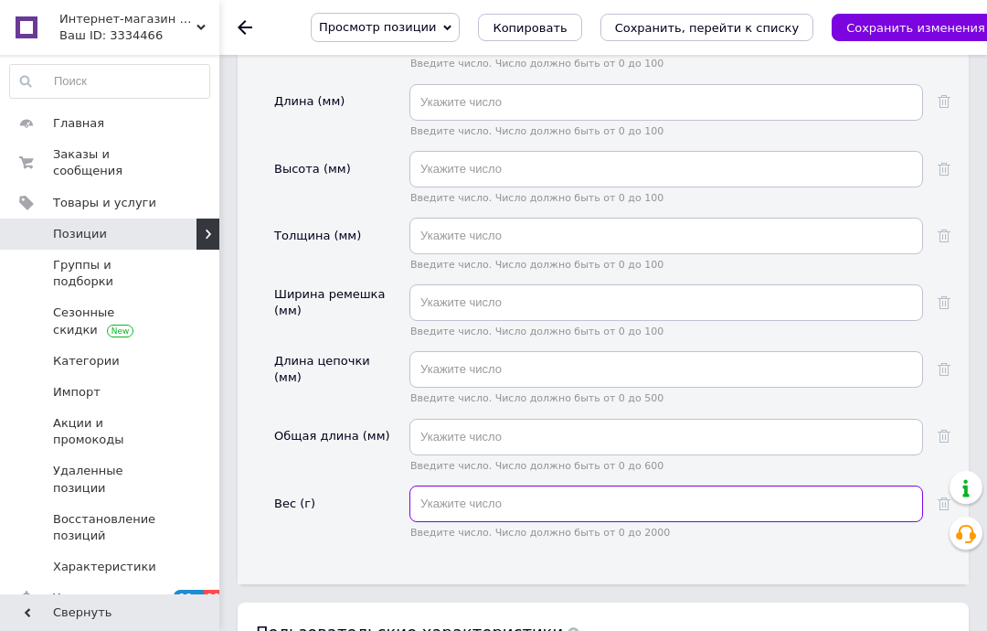
click at [491, 491] on input "text" at bounding box center [667, 504] width 514 height 37
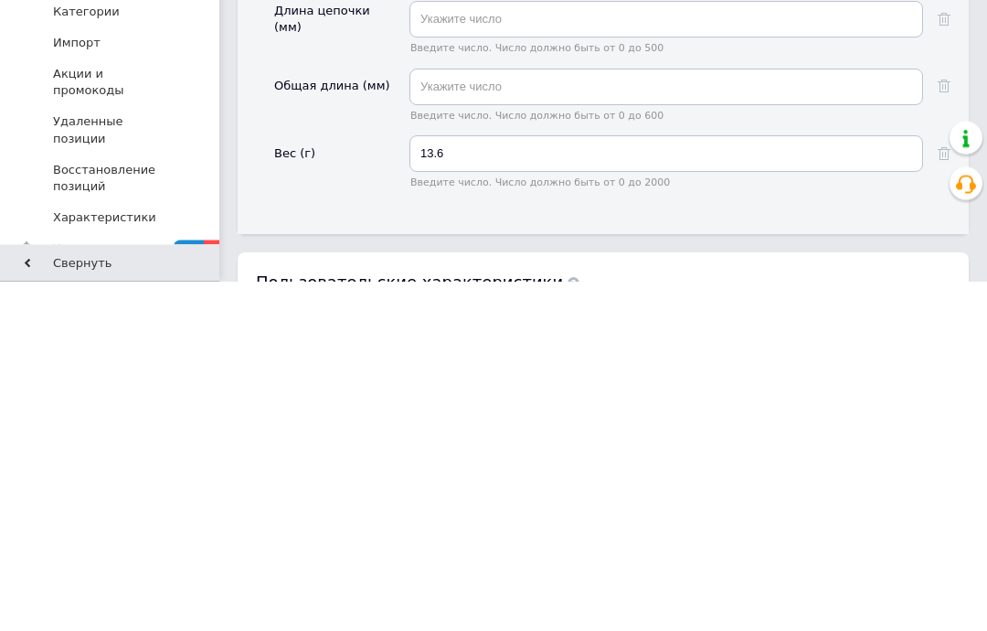
scroll to position [5642, 0]
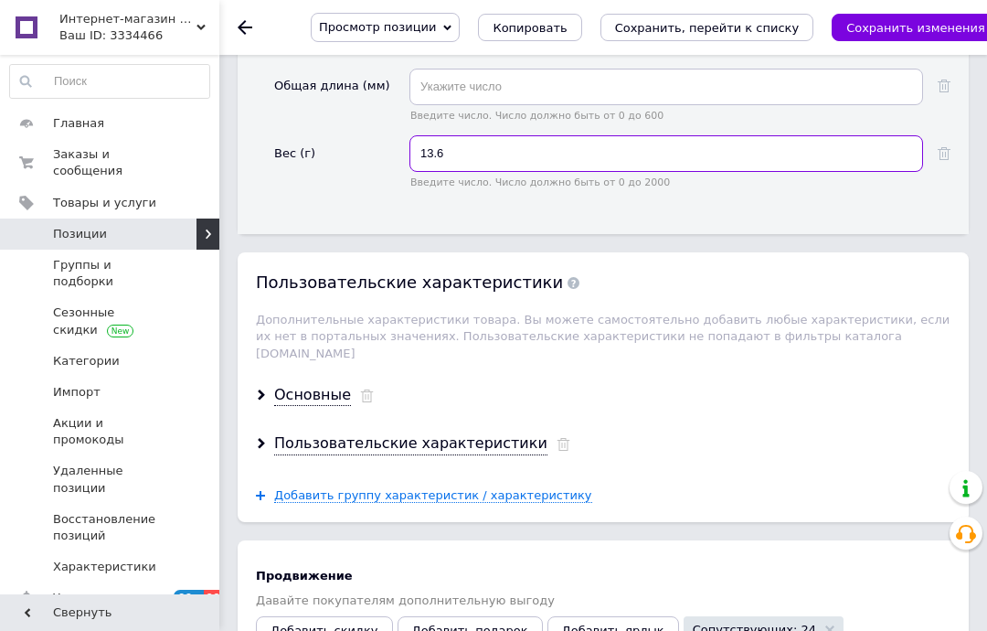
type input "13.6"
click at [316, 385] on div "Основные" at bounding box center [312, 395] width 77 height 21
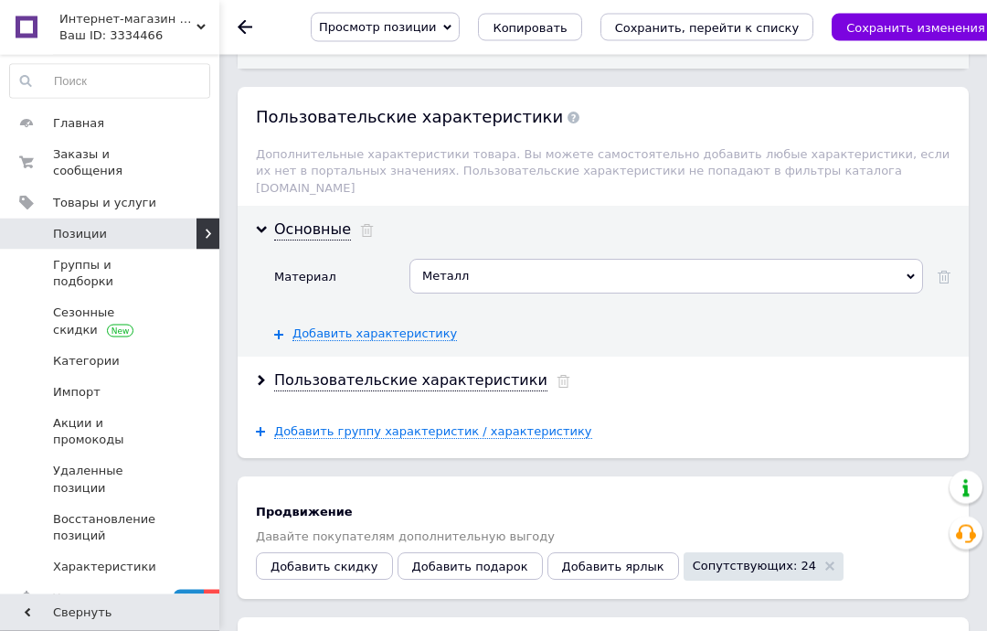
scroll to position [5809, 0]
click at [443, 369] on div "Пользовательские характеристики" at bounding box center [410, 379] width 273 height 21
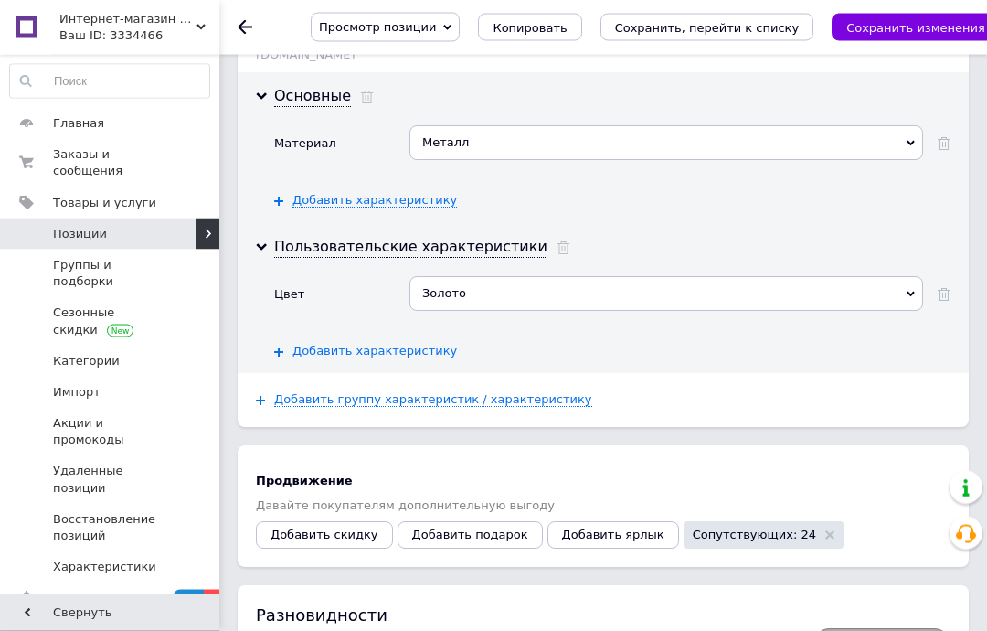
scroll to position [5946, 0]
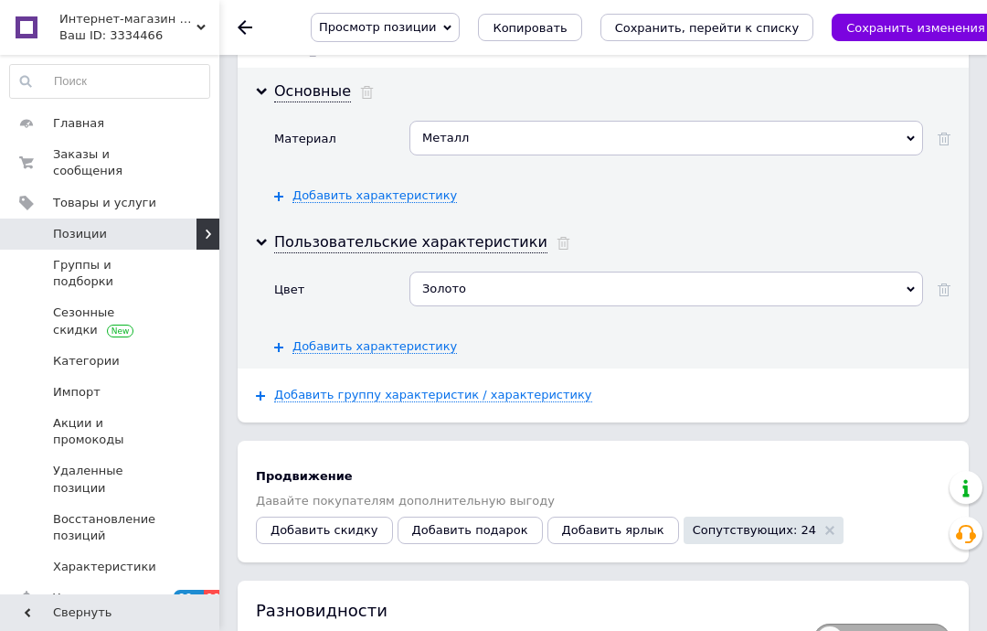
click at [358, 523] on span "Добавить скидку" at bounding box center [325, 530] width 108 height 14
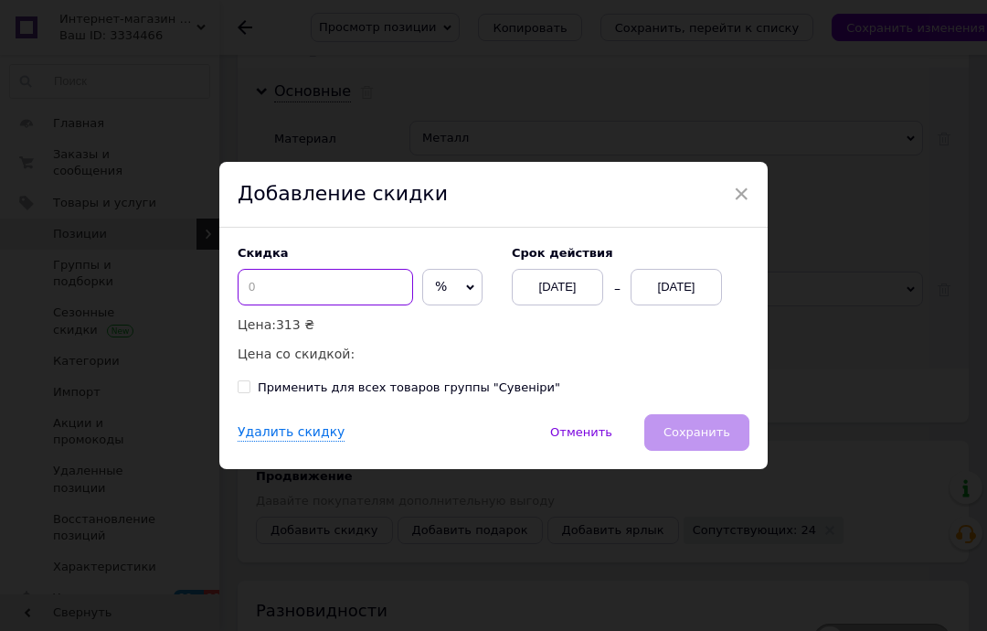
click at [322, 305] on input at bounding box center [326, 287] width 176 height 37
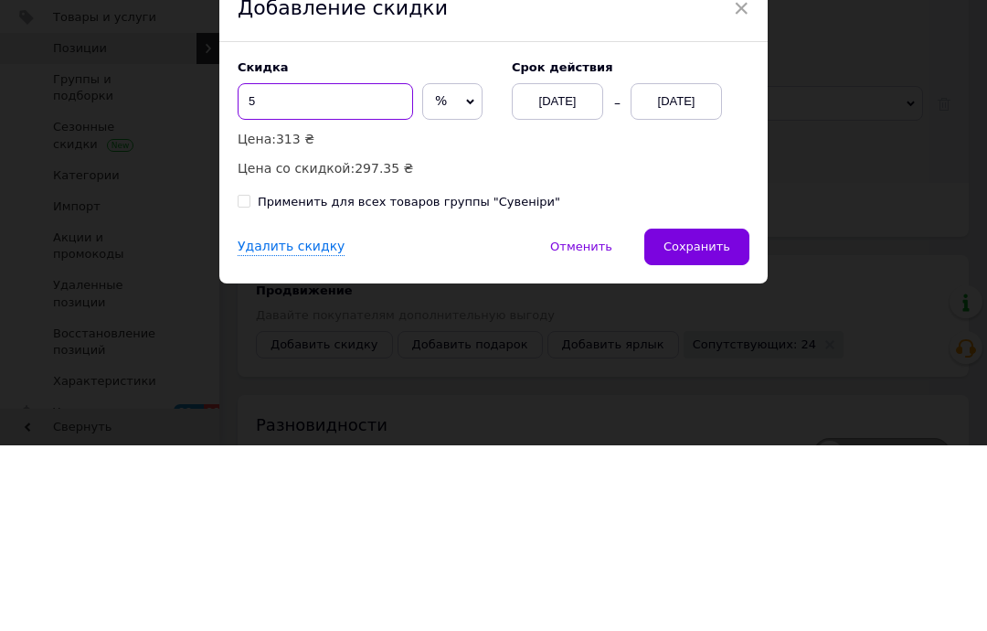
type input "5"
click at [592, 269] on div "[DATE]" at bounding box center [557, 287] width 91 height 37
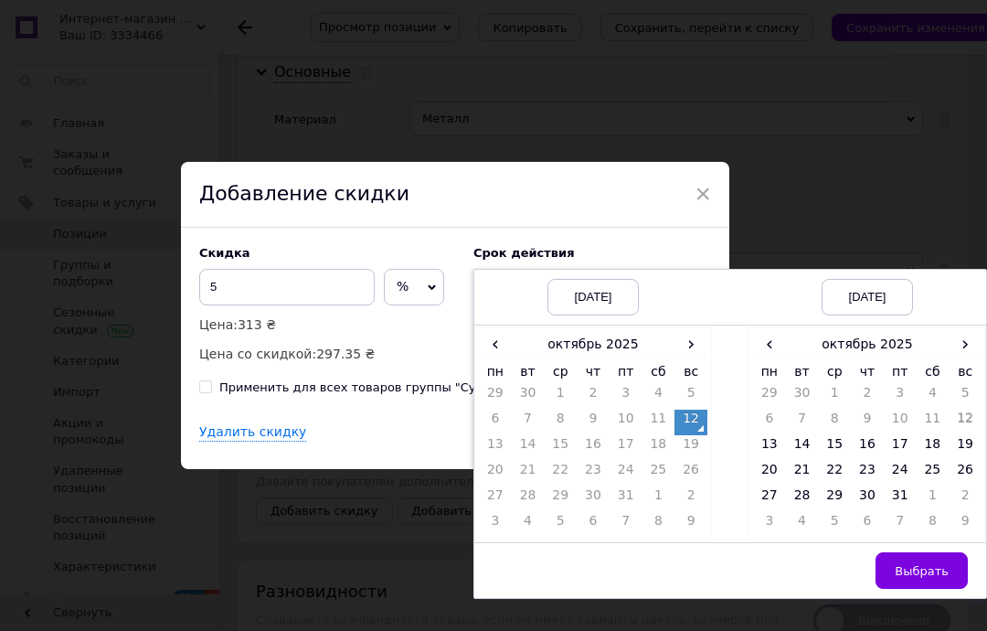
scroll to position [0, 38]
click at [975, 358] on span "›" at bounding box center [965, 344] width 33 height 27
click at [834, 512] on td "26" at bounding box center [834, 499] width 33 height 26
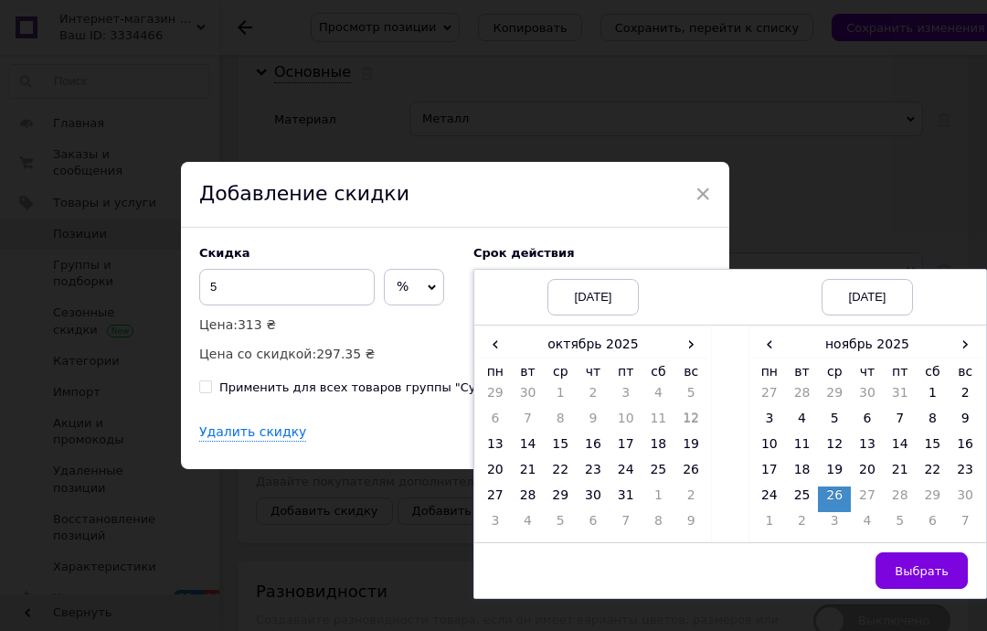
click at [929, 589] on button "Выбрать" at bounding box center [922, 570] width 92 height 37
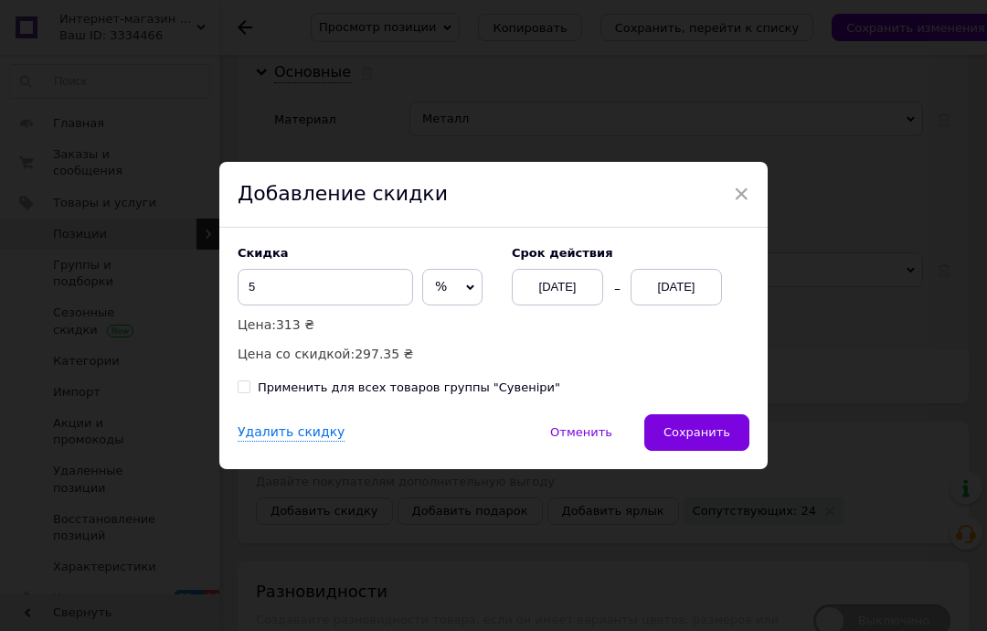
scroll to position [0, 0]
click at [709, 439] on span "Сохранить" at bounding box center [697, 432] width 67 height 14
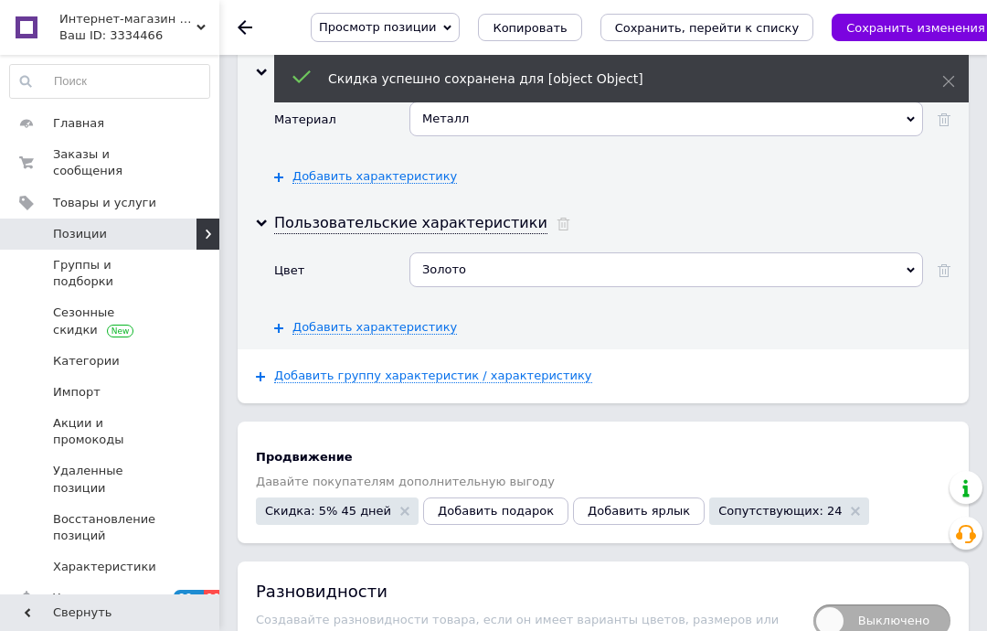
click at [350, 505] on span "Скидка: 5% 45 дней" at bounding box center [328, 511] width 126 height 12
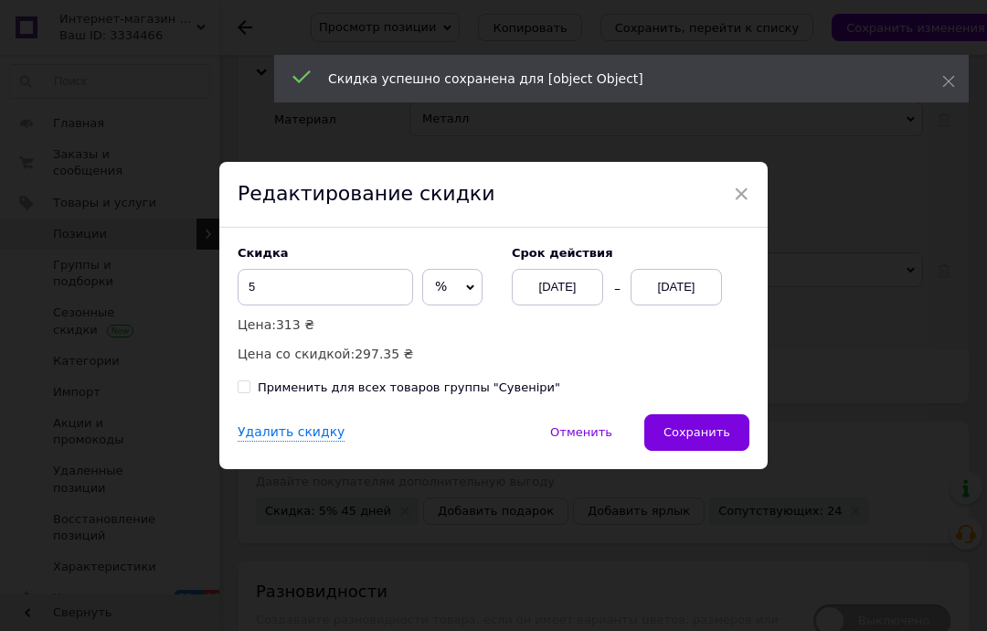
click at [379, 396] on div "Применить для всех товаров группы "Сувеніри"" at bounding box center [409, 387] width 303 height 16
click at [250, 392] on input "Применить для всех товаров группы "Сувеніри"" at bounding box center [244, 386] width 12 height 12
checkbox input "true"
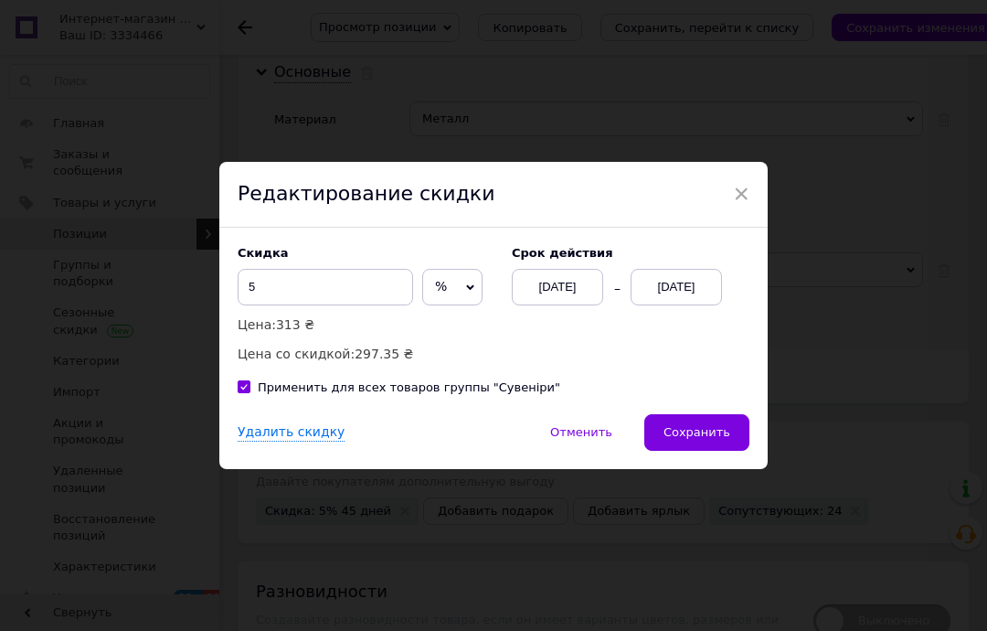
click at [716, 439] on span "Сохранить" at bounding box center [697, 432] width 67 height 14
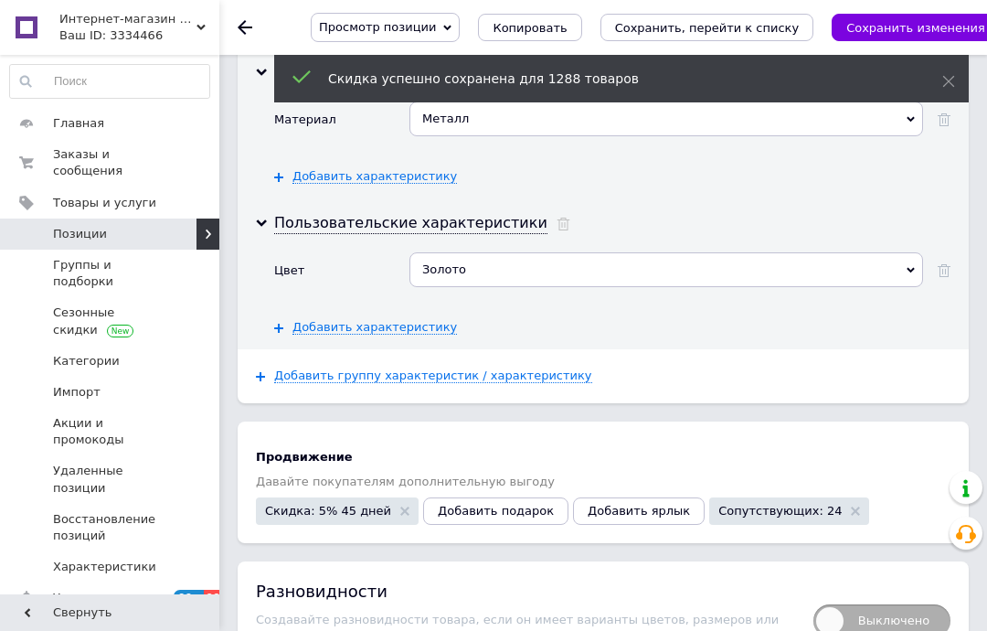
click at [617, 504] on span "Добавить ярлык" at bounding box center [639, 511] width 102 height 14
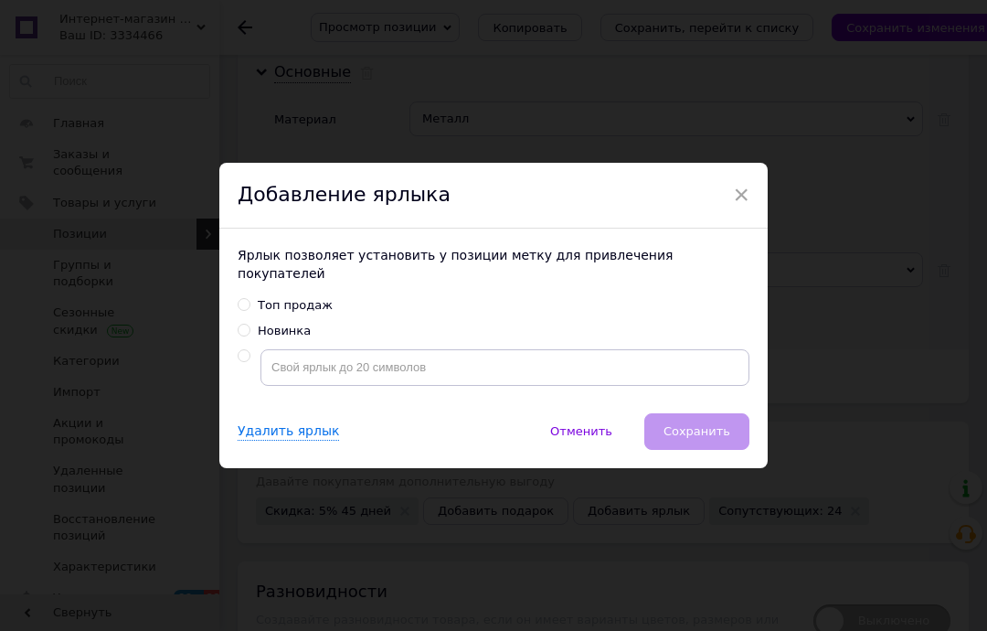
click at [291, 339] on div "Новинка" at bounding box center [284, 331] width 53 height 16
click at [250, 336] on input "Новинка" at bounding box center [244, 330] width 12 height 12
radio input "true"
click at [706, 438] on span "Сохранить" at bounding box center [697, 431] width 67 height 14
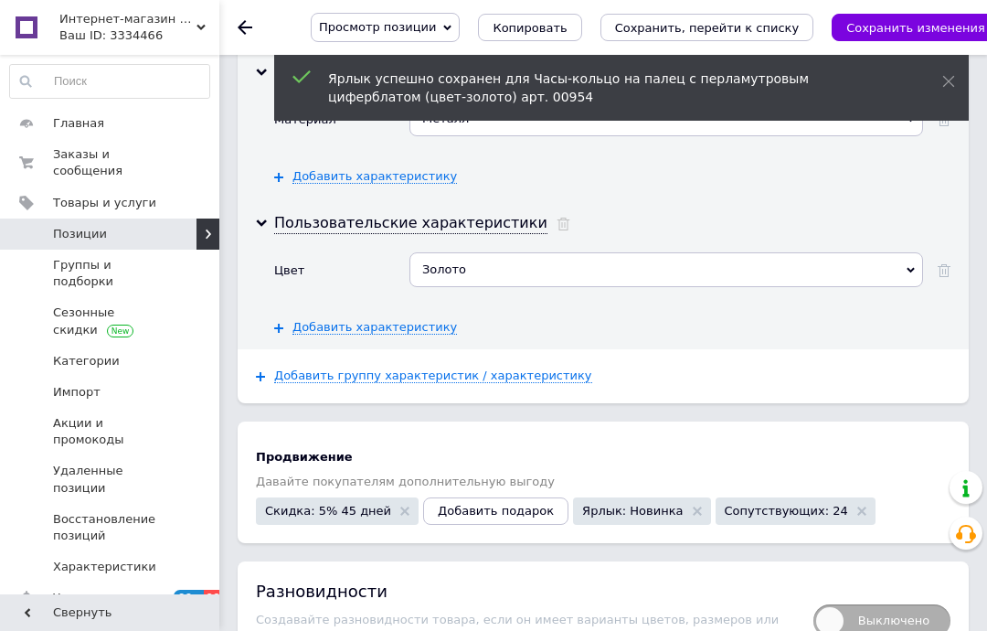
click at [874, 26] on icon "Сохранить изменения" at bounding box center [916, 28] width 139 height 14
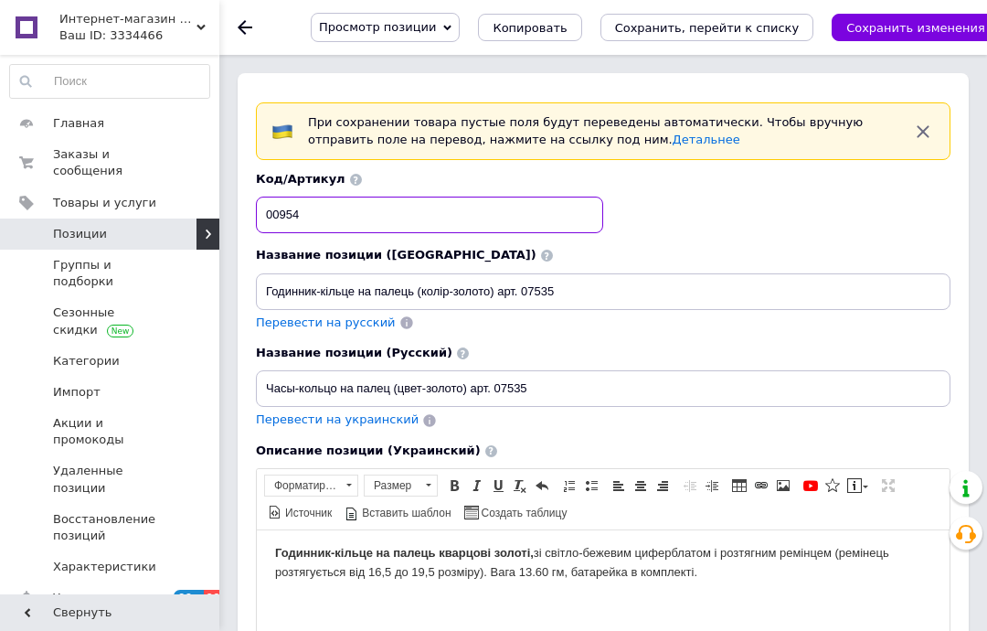
click at [358, 219] on input "00954" at bounding box center [429, 215] width 347 height 37
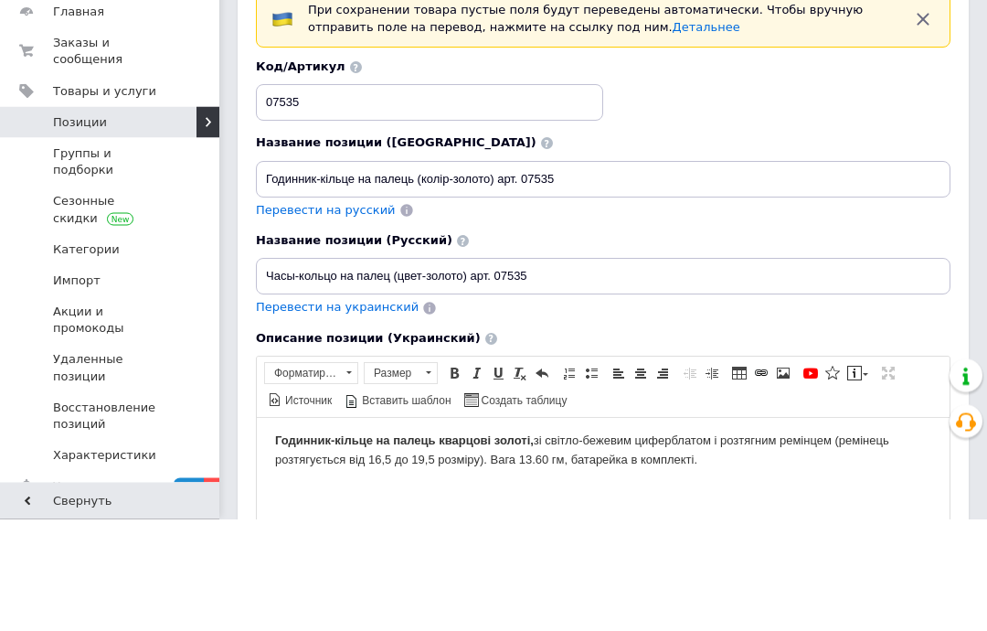
scroll to position [112, 0]
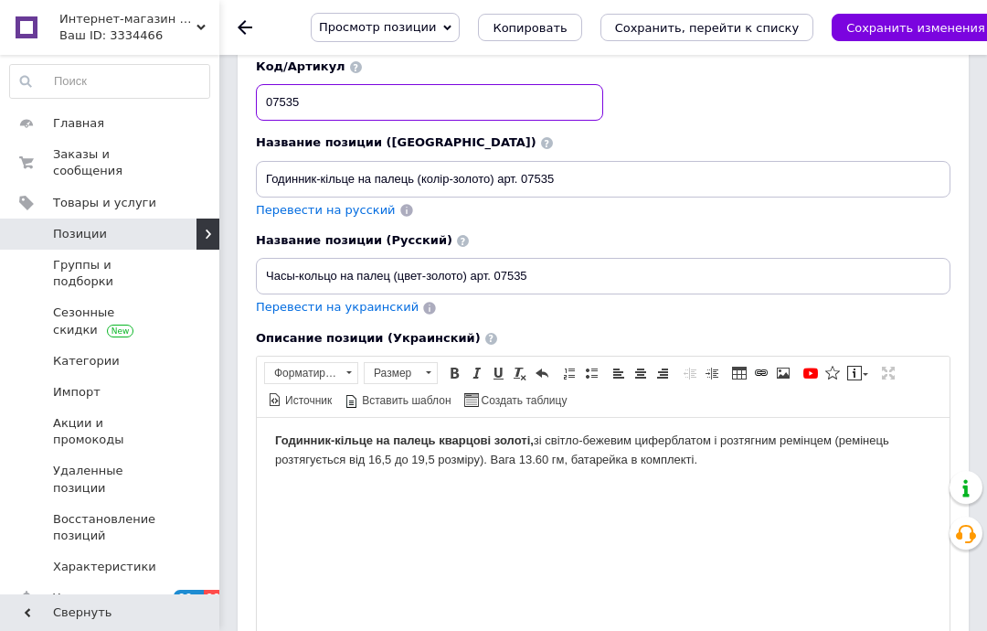
type input "07535"
click at [881, 39] on button "Сохранить изменения" at bounding box center [916, 27] width 168 height 27
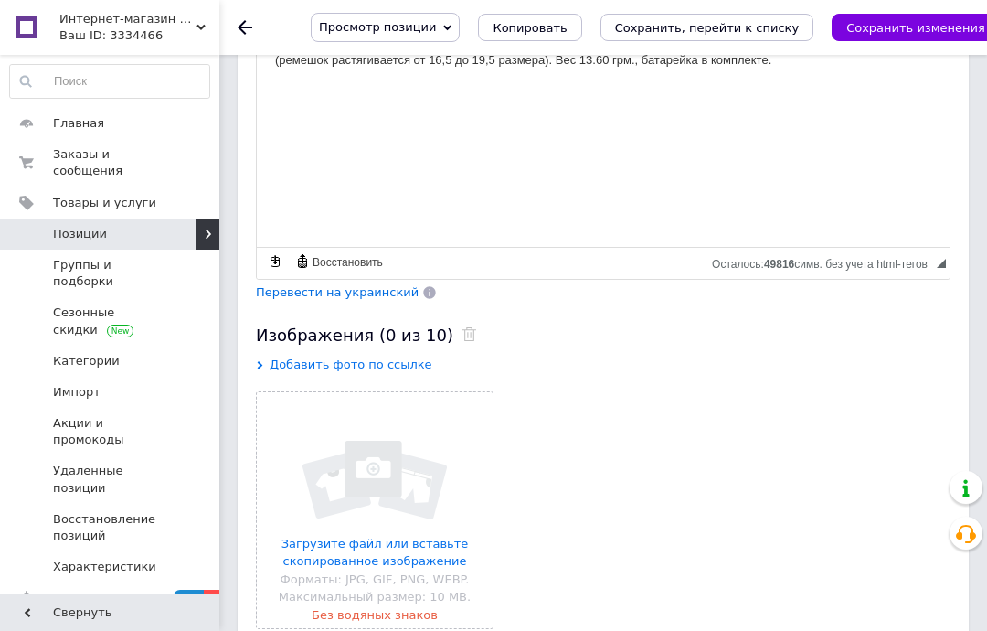
scroll to position [901, 0]
